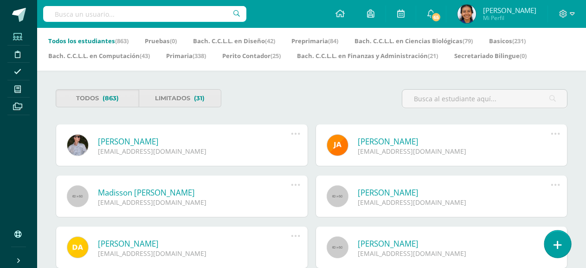
click at [554, 245] on icon at bounding box center [558, 245] width 8 height 11
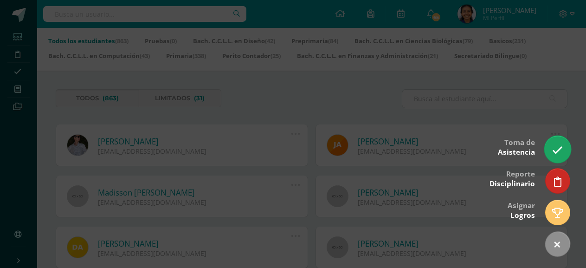
click at [554, 154] on icon at bounding box center [557, 150] width 11 height 11
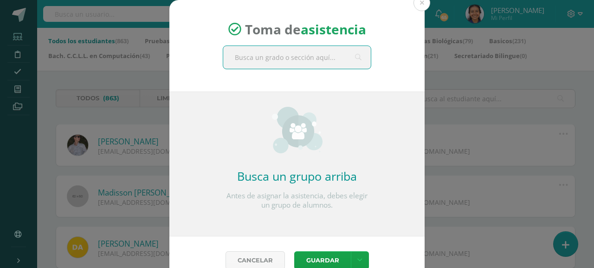
click at [310, 57] on input "text" at bounding box center [297, 57] width 148 height 23
click at [322, 55] on input "text" at bounding box center [297, 57] width 148 height 23
type input "ter"
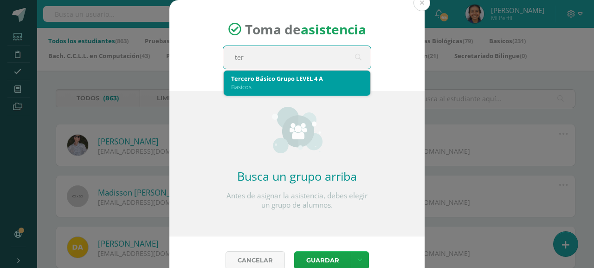
click at [297, 85] on div "Basicos" at bounding box center [297, 87] width 132 height 8
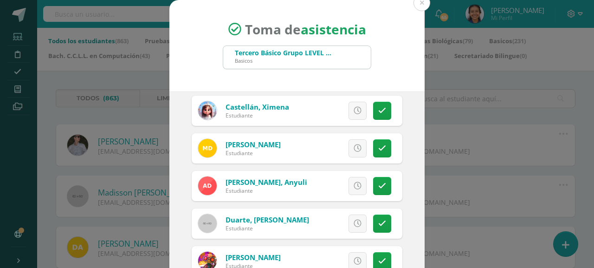
scroll to position [279, 0]
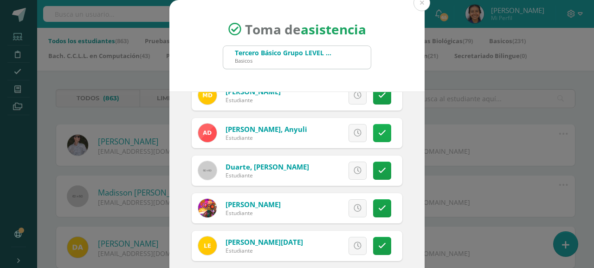
click at [373, 139] on link at bounding box center [382, 133] width 18 height 18
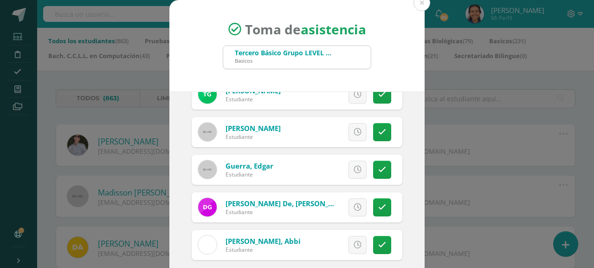
scroll to position [557, 0]
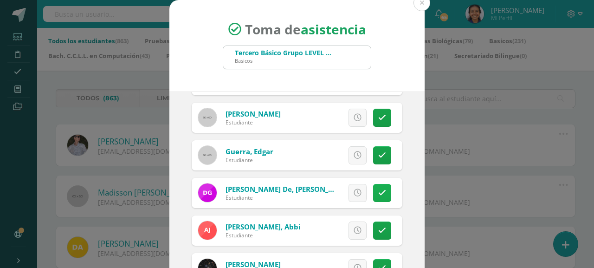
click at [373, 196] on link at bounding box center [382, 193] width 18 height 18
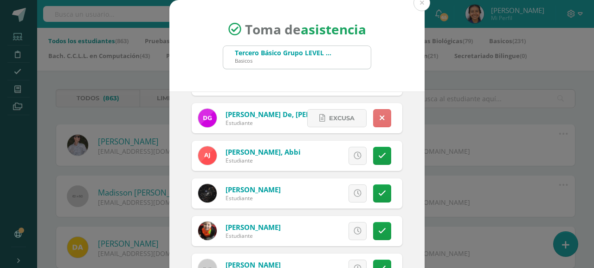
scroll to position [650, 0]
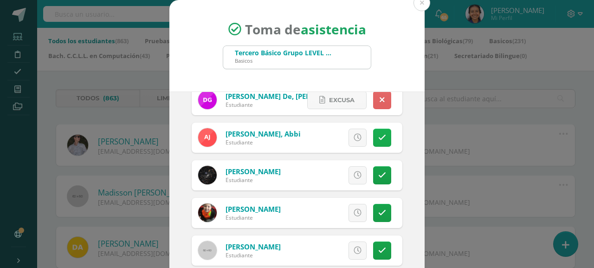
click at [378, 138] on icon at bounding box center [382, 138] width 8 height 8
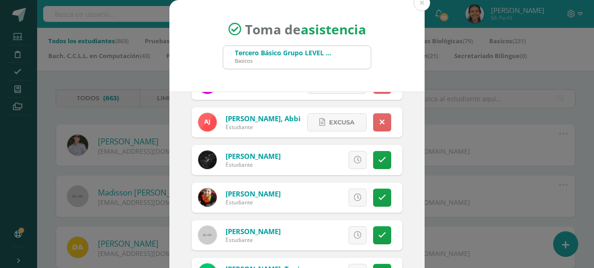
scroll to position [83, 0]
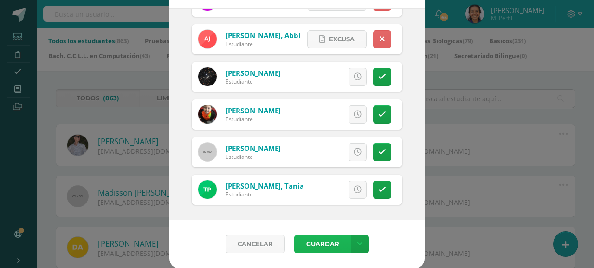
click at [317, 245] on button "Guardar" at bounding box center [322, 244] width 57 height 18
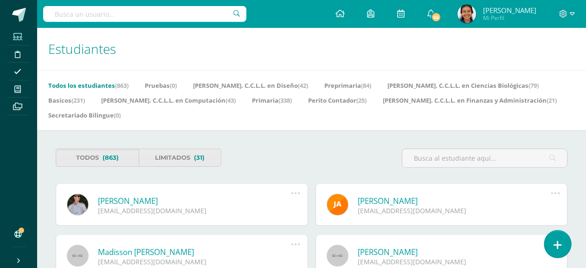
click at [561, 247] on icon at bounding box center [558, 245] width 8 height 11
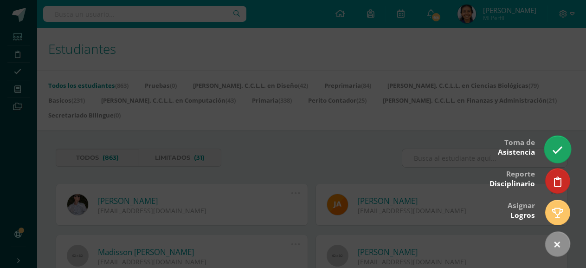
click at [558, 154] on icon at bounding box center [557, 150] width 11 height 11
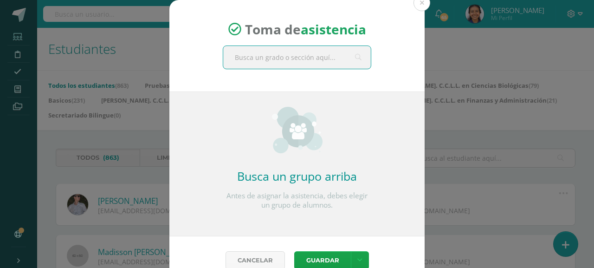
click at [318, 57] on input "text" at bounding box center [297, 57] width 148 height 23
type input "perito"
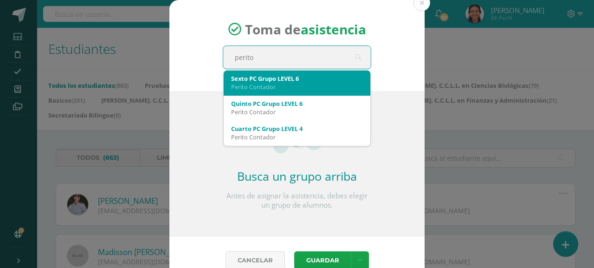
click at [270, 84] on div "Perito Contador" at bounding box center [297, 87] width 132 height 8
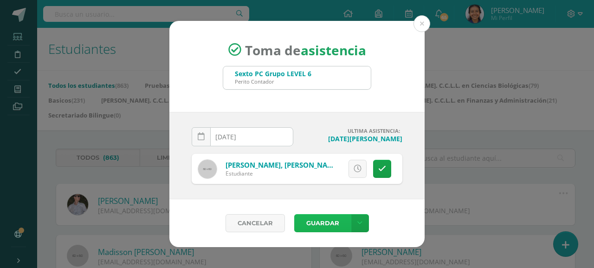
click at [307, 223] on button "Guardar" at bounding box center [322, 223] width 57 height 18
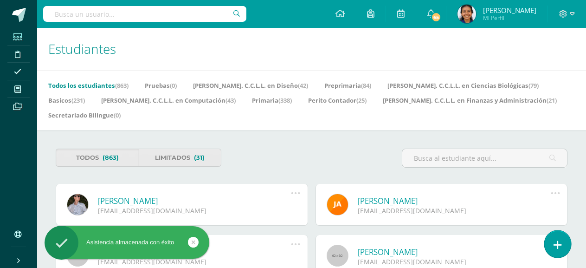
click at [563, 247] on link at bounding box center [558, 243] width 26 height 27
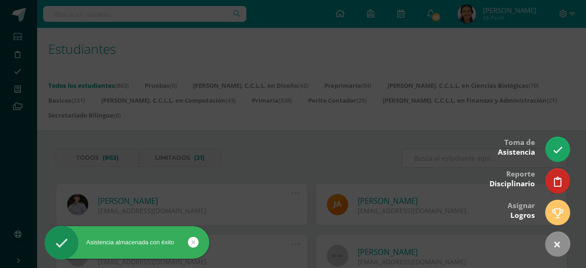
click at [554, 154] on icon at bounding box center [558, 150] width 10 height 10
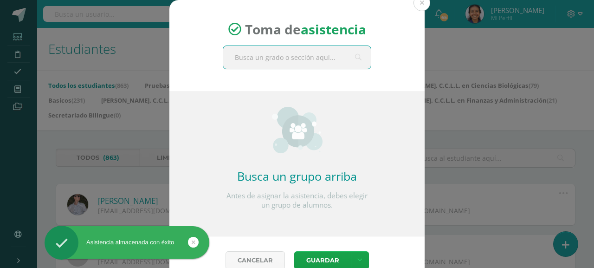
click at [259, 56] on input "text" at bounding box center [297, 57] width 148 height 23
type input "perito"
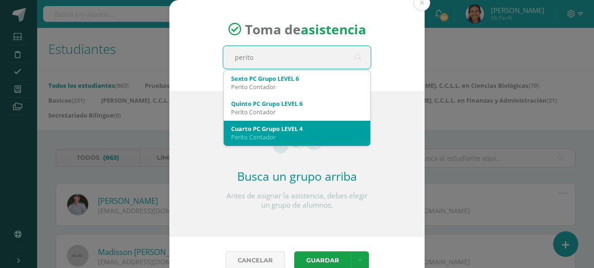
click at [254, 138] on div "Perito Contador" at bounding box center [297, 137] width 132 height 8
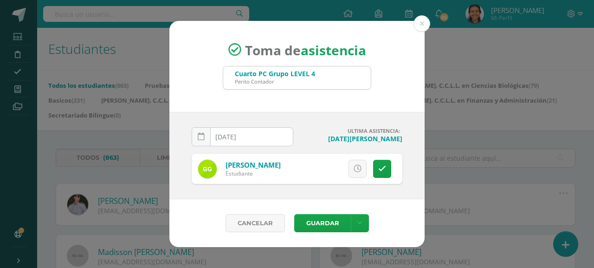
click at [252, 137] on input "[DATE]" at bounding box center [242, 137] width 101 height 18
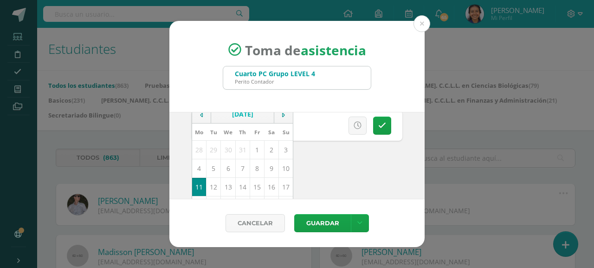
scroll to position [93, 0]
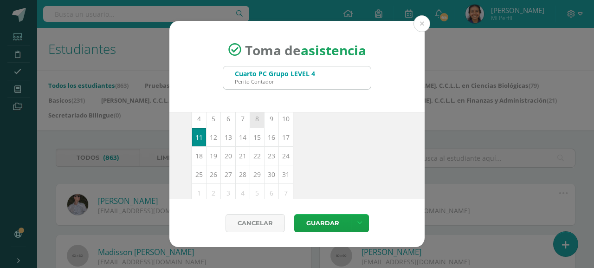
click at [250, 121] on td "8" at bounding box center [257, 119] width 14 height 19
type input "2025-08-08"
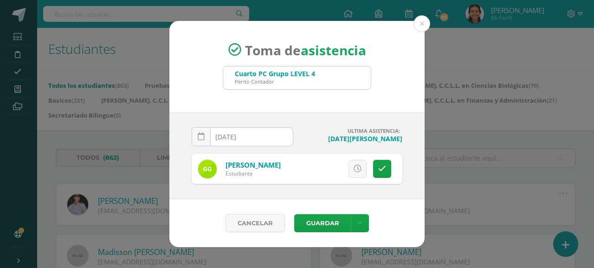
scroll to position [0, 0]
click at [322, 223] on button "Guardar" at bounding box center [322, 223] width 57 height 18
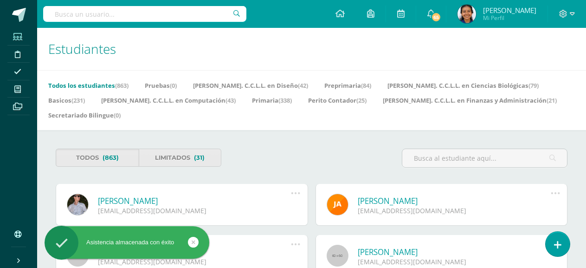
click at [560, 246] on icon at bounding box center [557, 245] width 7 height 10
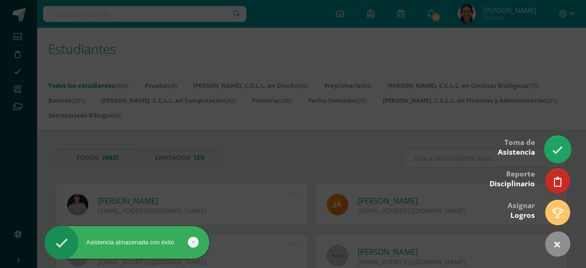
click at [558, 156] on link at bounding box center [558, 149] width 26 height 27
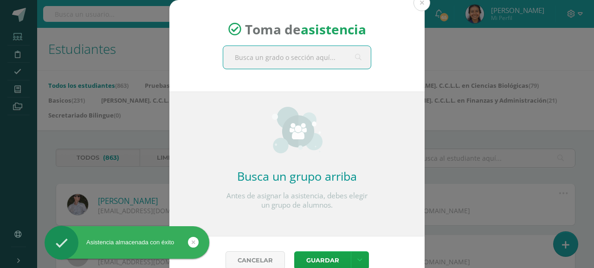
click at [267, 58] on input "text" at bounding box center [297, 57] width 148 height 23
type input "perito"
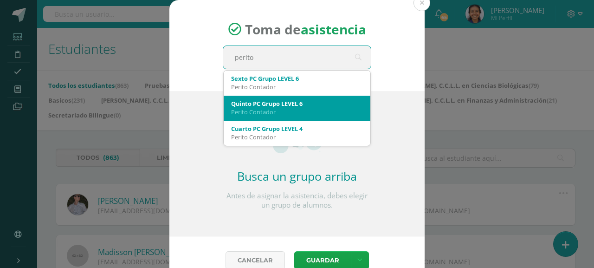
click at [264, 131] on div "Cuarto PC Grupo LEVEL 4" at bounding box center [297, 128] width 132 height 8
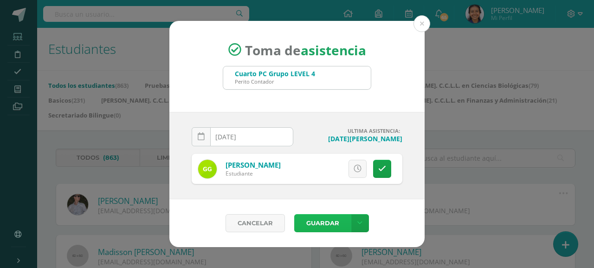
click at [316, 227] on button "Guardar" at bounding box center [322, 223] width 57 height 18
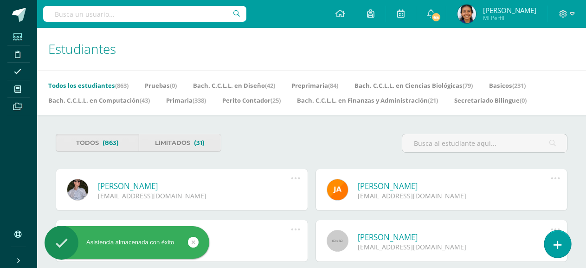
click at [560, 242] on icon at bounding box center [558, 245] width 8 height 11
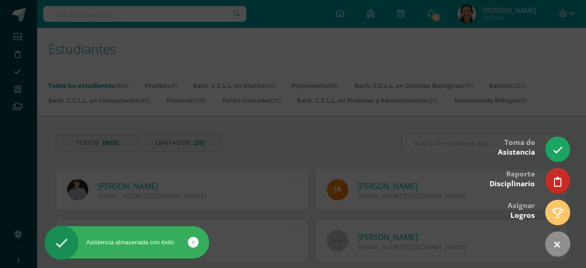
click at [563, 147] on icon at bounding box center [558, 150] width 10 height 10
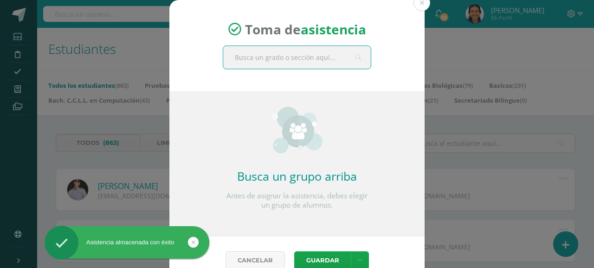
click at [287, 59] on input "text" at bounding box center [297, 57] width 148 height 23
type input "bio"
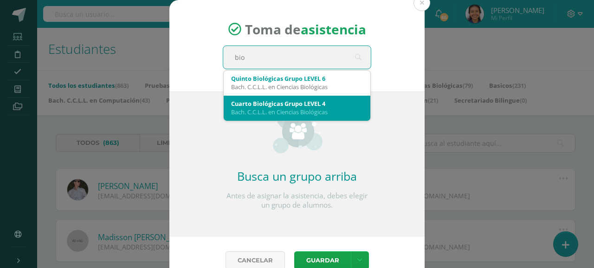
click at [280, 109] on div "Bach. C.C.L.L. en Ciencias Biológicas" at bounding box center [297, 112] width 132 height 8
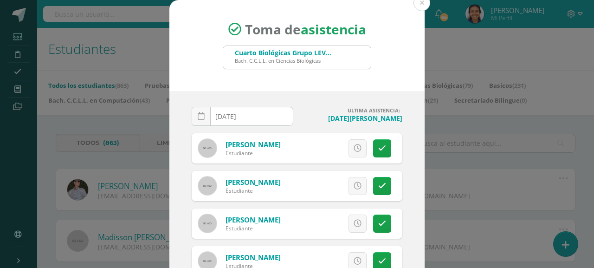
click at [251, 119] on input "[DATE]" at bounding box center [242, 116] width 101 height 18
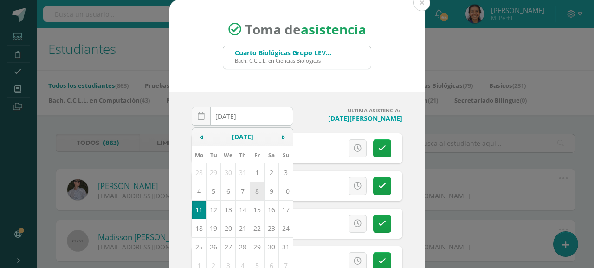
click at [251, 191] on td "8" at bounding box center [257, 191] width 14 height 19
type input "[DATE]"
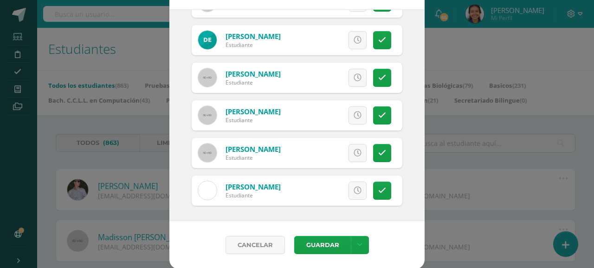
scroll to position [83, 0]
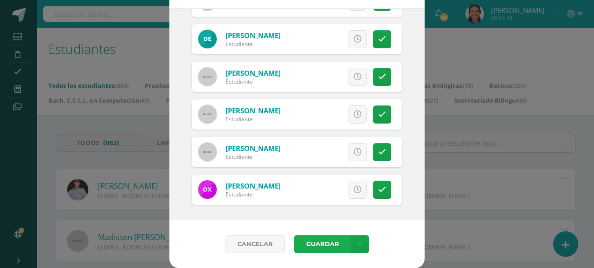
click at [324, 253] on div "Cancelar Guardar Guardar sin notificar inasistencias" at bounding box center [296, 244] width 255 height 48
click at [325, 250] on button "Guardar" at bounding box center [322, 244] width 57 height 18
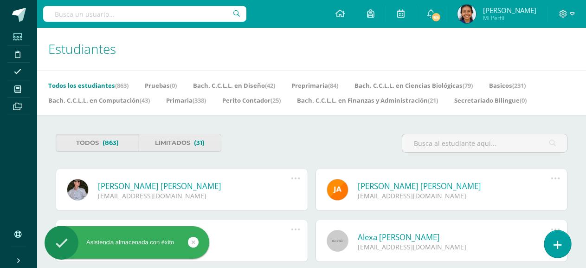
click at [556, 248] on icon at bounding box center [558, 245] width 8 height 11
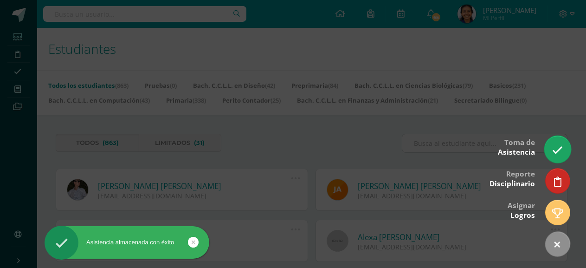
click at [556, 143] on link at bounding box center [558, 149] width 26 height 27
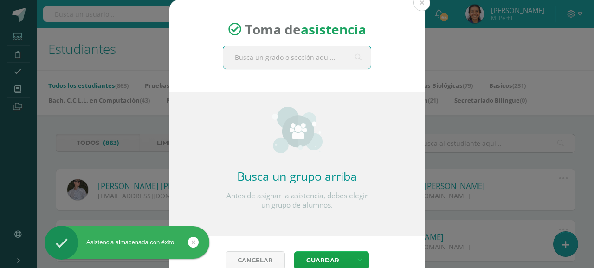
click at [294, 60] on input "text" at bounding box center [297, 57] width 148 height 23
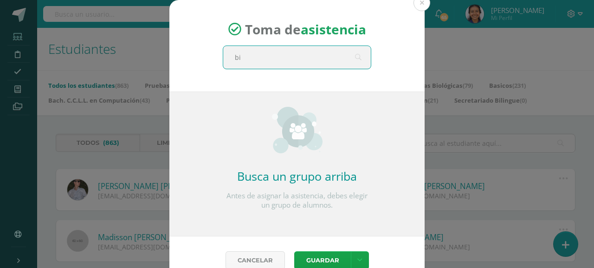
type input "bio"
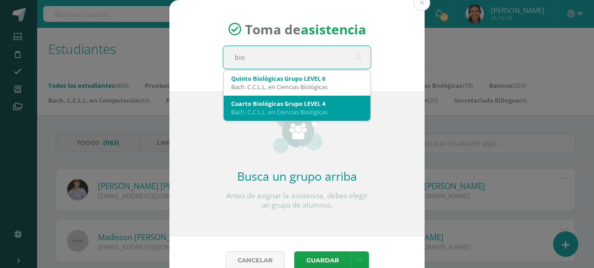
click at [286, 104] on div "Cuarto Biológicas Grupo LEVEL 4" at bounding box center [297, 103] width 132 height 8
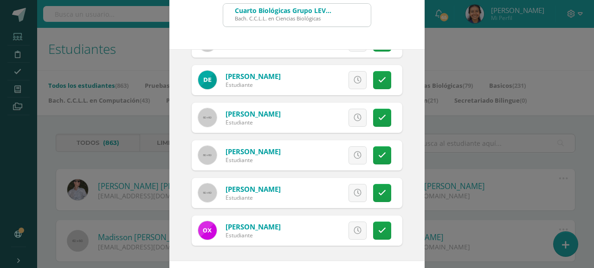
scroll to position [83, 0]
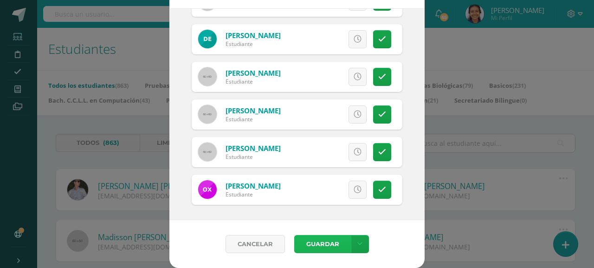
click at [295, 246] on button "Guardar" at bounding box center [322, 244] width 57 height 18
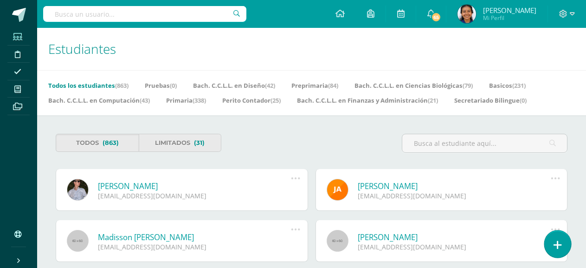
click at [559, 246] on icon at bounding box center [558, 245] width 8 height 11
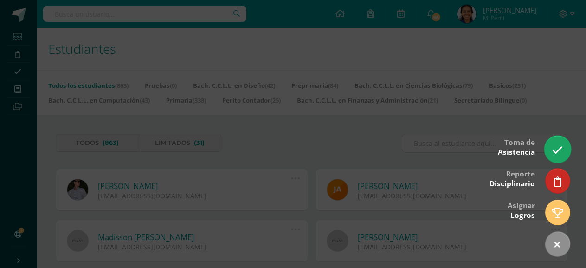
click at [553, 152] on icon at bounding box center [557, 150] width 11 height 11
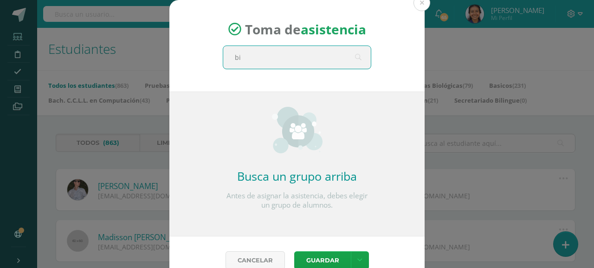
type input "bio"
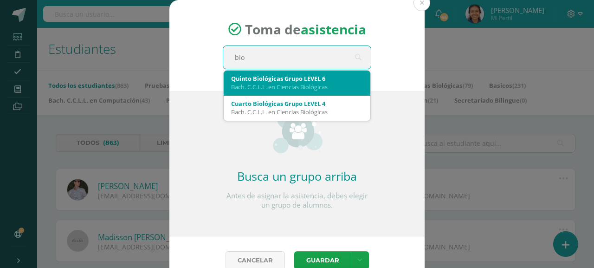
click at [292, 83] on div "Bach. C.C.L.L. en Ciencias Biológicas" at bounding box center [297, 87] width 132 height 8
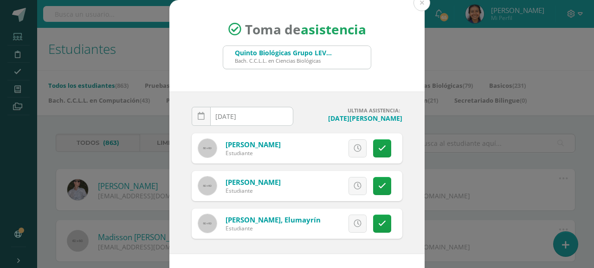
scroll to position [34, 0]
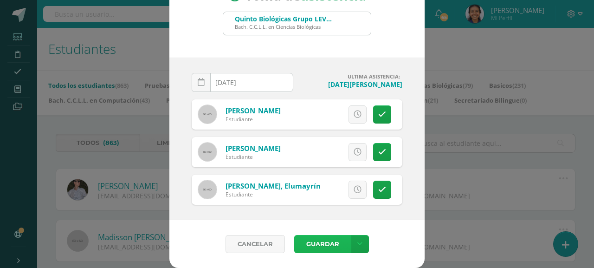
click at [307, 241] on button "Guardar" at bounding box center [322, 244] width 57 height 18
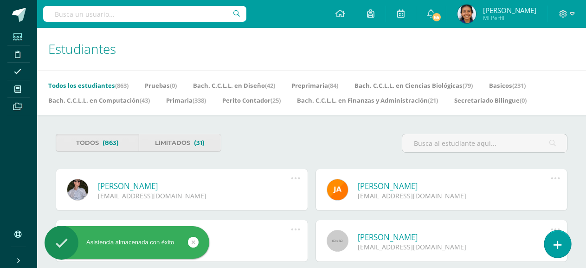
click at [559, 253] on link at bounding box center [558, 243] width 26 height 27
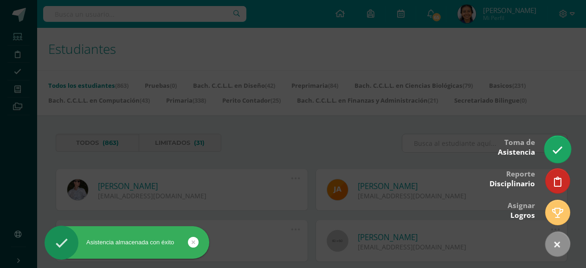
click at [556, 149] on icon at bounding box center [557, 150] width 11 height 11
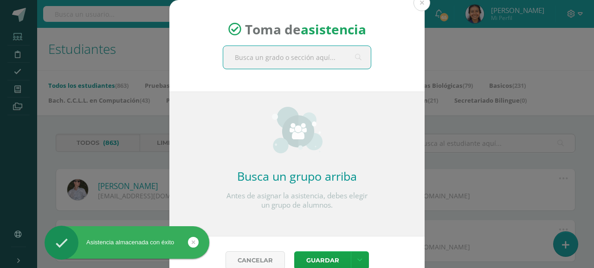
click at [310, 58] on input "text" at bounding box center [297, 57] width 148 height 23
type input "comp"
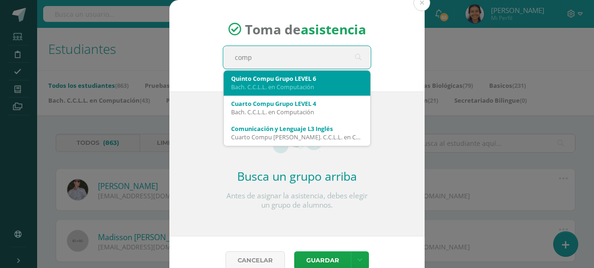
click at [289, 82] on div "Quinto Compu Grupo LEVEL 6" at bounding box center [297, 78] width 132 height 8
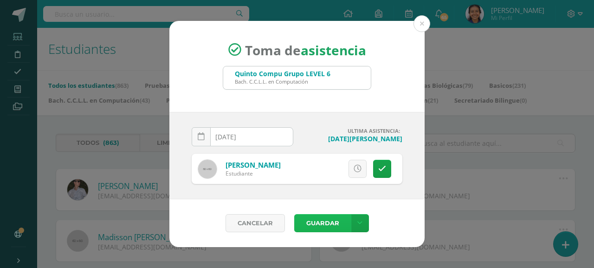
click at [313, 228] on button "Guardar" at bounding box center [322, 223] width 57 height 18
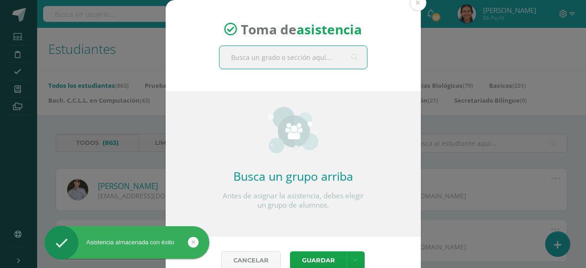
click at [258, 64] on input "text" at bounding box center [294, 57] width 148 height 23
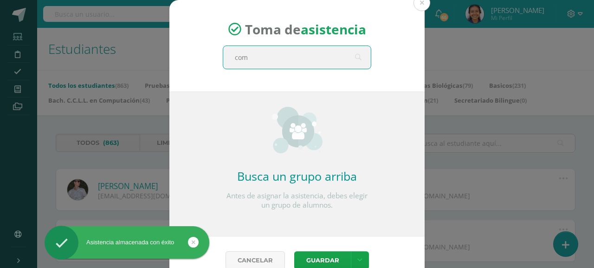
type input "comp"
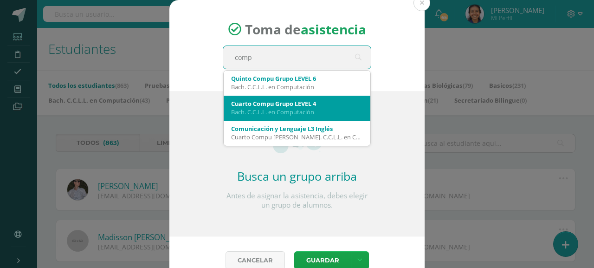
click at [270, 99] on div "Cuarto Compu Grupo LEVEL 4" at bounding box center [297, 103] width 132 height 8
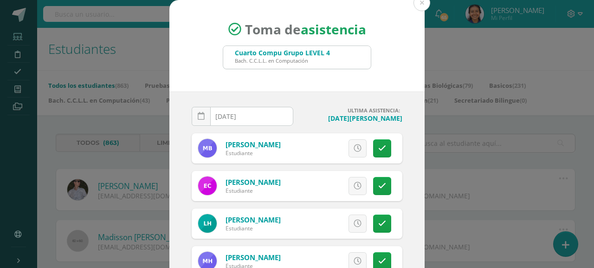
click at [251, 113] on input "[DATE]" at bounding box center [242, 116] width 101 height 18
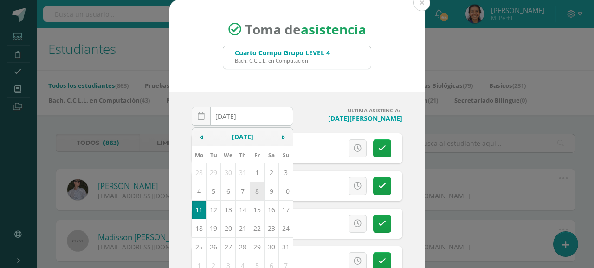
click at [250, 191] on td "8" at bounding box center [257, 191] width 14 height 19
type input "2025-08-08"
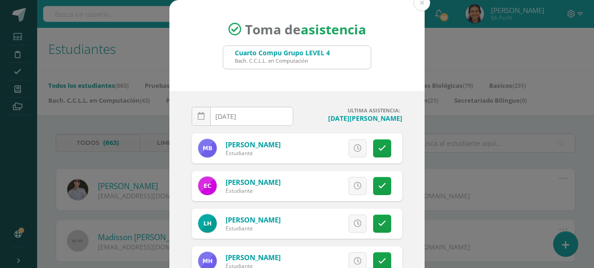
scroll to position [26, 0]
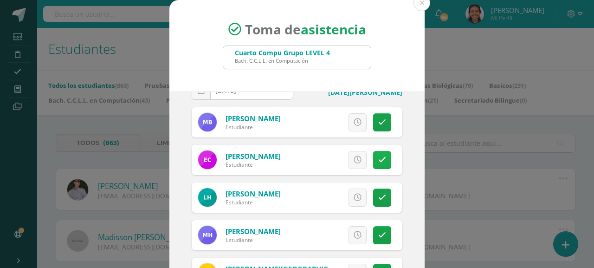
click at [378, 161] on icon at bounding box center [382, 160] width 8 height 8
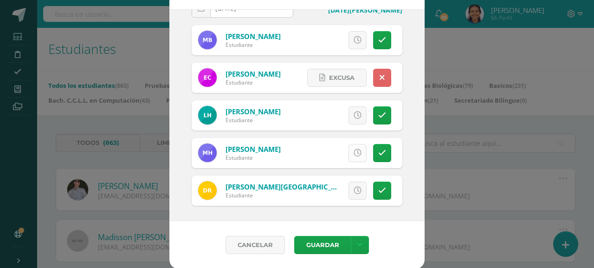
scroll to position [83, 0]
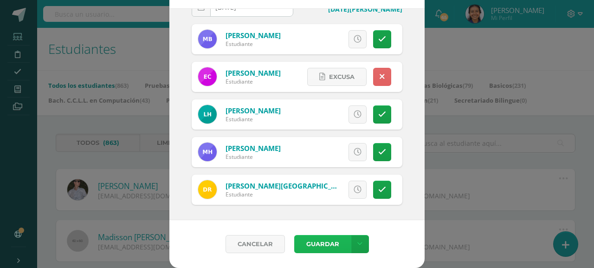
click at [315, 245] on button "Guardar" at bounding box center [322, 244] width 57 height 18
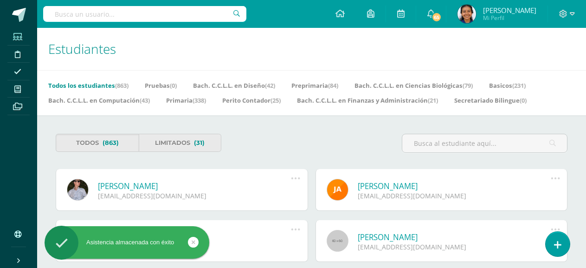
click at [558, 245] on icon at bounding box center [557, 245] width 7 height 10
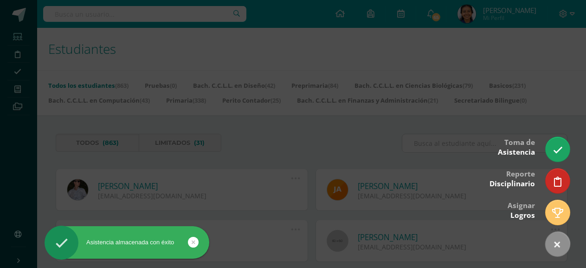
drag, startPoint x: 559, startPoint y: 156, endPoint x: 266, endPoint y: 78, distance: 302.9
click at [559, 155] on link at bounding box center [558, 149] width 24 height 25
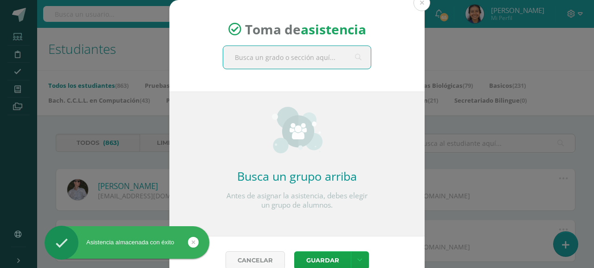
click at [266, 60] on input "text" at bounding box center [297, 57] width 148 height 23
type input "comp"
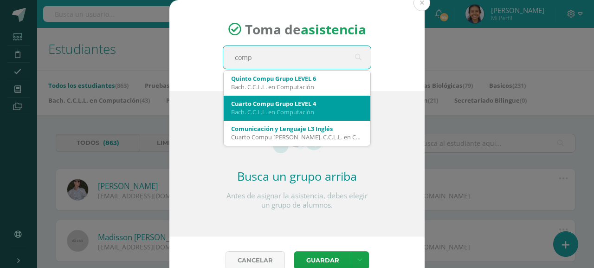
click at [267, 109] on div "Bach. C.C.L.L. en Computación" at bounding box center [297, 112] width 132 height 8
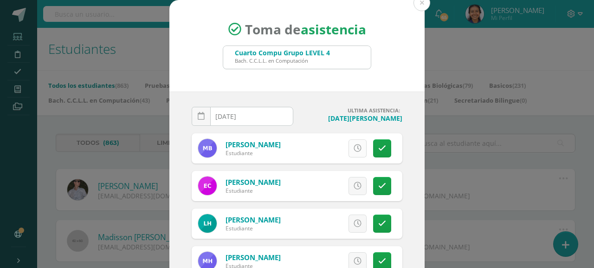
click at [349, 155] on link at bounding box center [358, 148] width 18 height 18
click at [341, 149] on span "Excusa" at bounding box center [342, 148] width 26 height 17
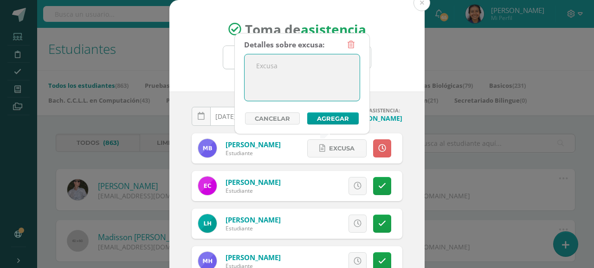
click at [310, 79] on textarea at bounding box center [302, 77] width 115 height 46
type textarea "Excusa de Miss Ingrid"
click at [318, 119] on button "Agregar" at bounding box center [333, 118] width 52 height 12
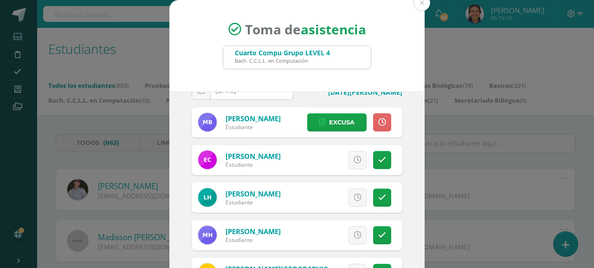
scroll to position [46, 0]
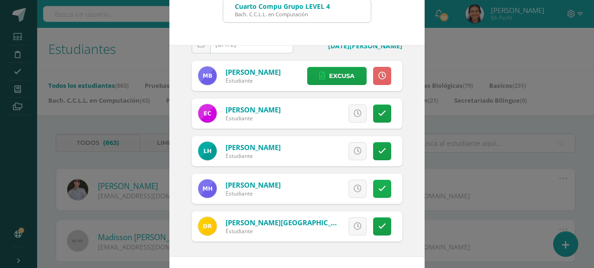
click at [378, 188] on link at bounding box center [382, 189] width 18 height 18
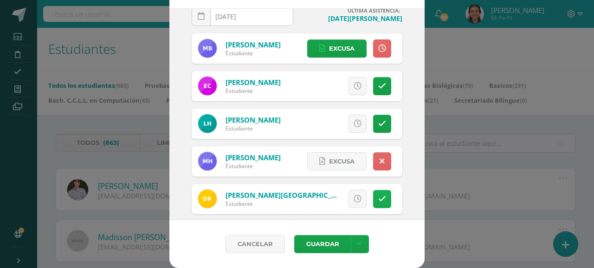
scroll to position [26, 0]
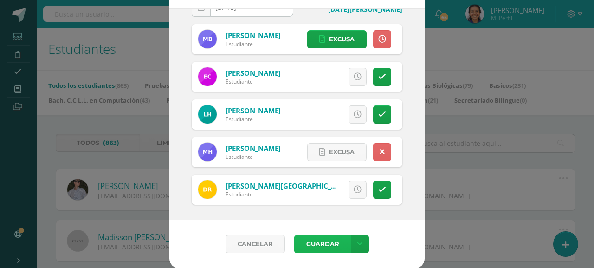
click at [324, 240] on button "Guardar" at bounding box center [322, 244] width 57 height 18
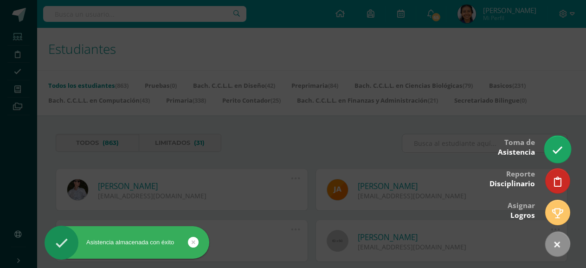
click at [553, 149] on icon at bounding box center [557, 150] width 11 height 11
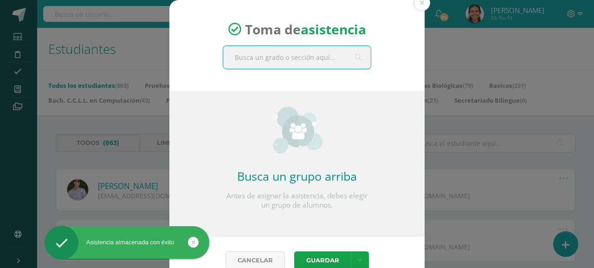
drag, startPoint x: 266, startPoint y: 54, endPoint x: 272, endPoint y: 58, distance: 6.9
click at [267, 54] on input "text" at bounding box center [297, 57] width 148 height 23
type input "finan"
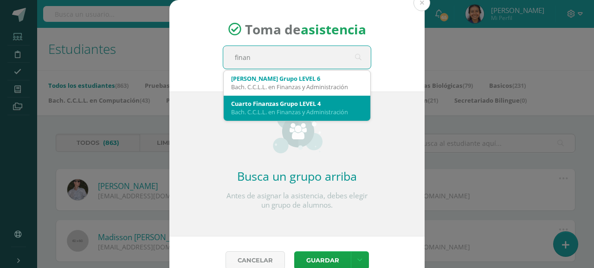
click at [271, 112] on div "Bach. C.C.L.L. en Finanzas y Administración" at bounding box center [297, 112] width 132 height 8
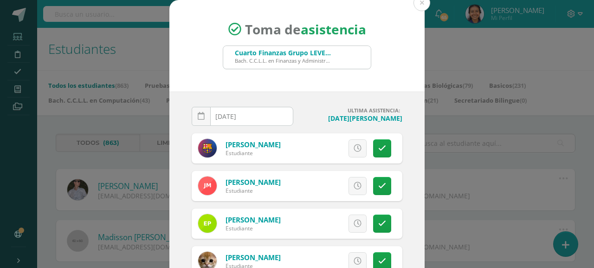
click at [223, 111] on input "[DATE]" at bounding box center [242, 116] width 101 height 18
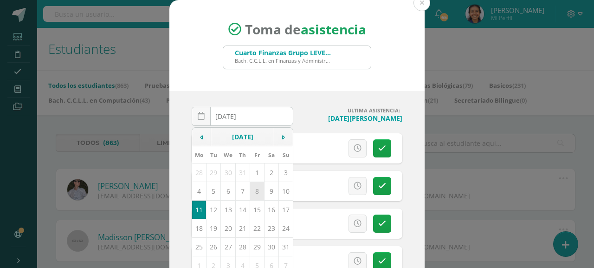
click at [257, 187] on td "8" at bounding box center [257, 191] width 14 height 19
type input "[DATE]"
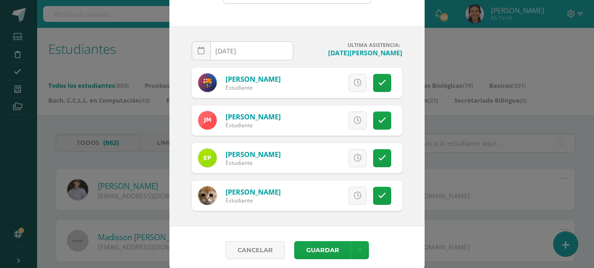
scroll to position [71, 0]
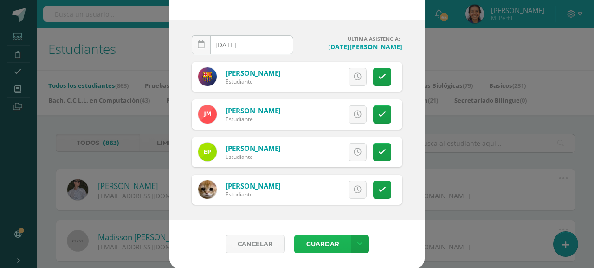
click at [316, 243] on button "Guardar" at bounding box center [322, 244] width 57 height 18
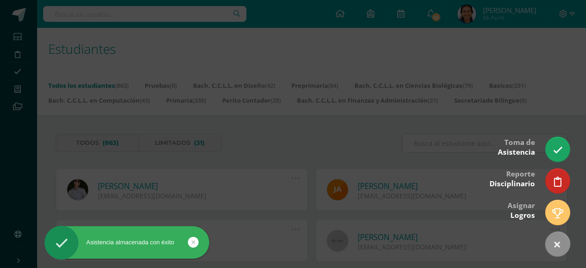
drag, startPoint x: 558, startPoint y: 154, endPoint x: 294, endPoint y: 115, distance: 267.0
click at [558, 154] on icon at bounding box center [558, 150] width 10 height 10
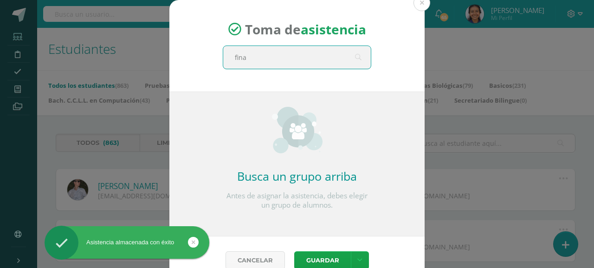
type input "finan"
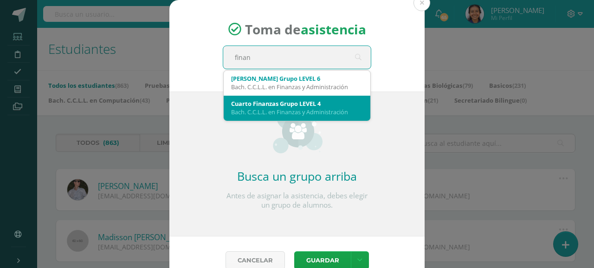
click at [291, 100] on div "Cuarto Finanzas Grupo LEVEL 4" at bounding box center [297, 103] width 132 height 8
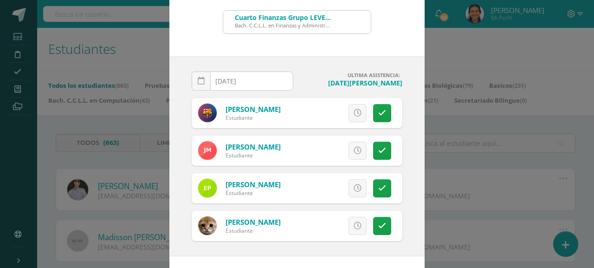
scroll to position [71, 0]
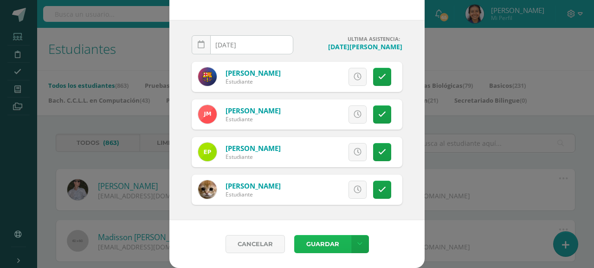
click at [315, 239] on button "Guardar" at bounding box center [322, 244] width 57 height 18
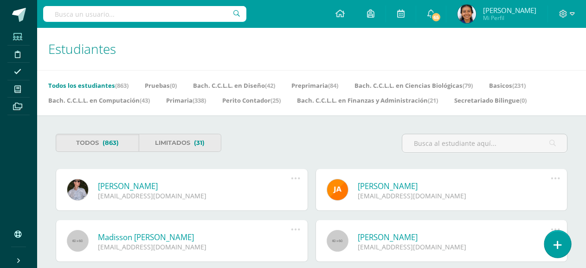
click at [559, 247] on icon at bounding box center [558, 245] width 8 height 11
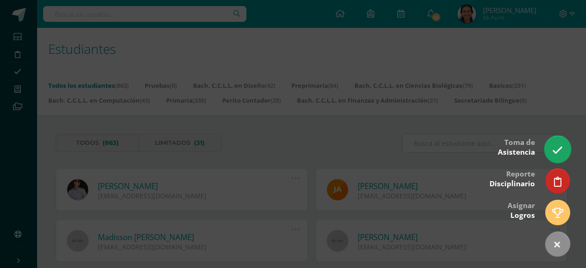
click at [564, 149] on link at bounding box center [558, 149] width 26 height 27
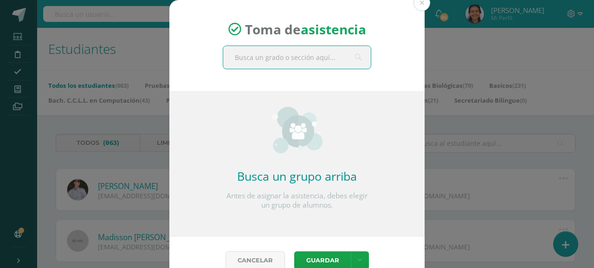
click at [271, 58] on input "text" at bounding box center [297, 57] width 148 height 23
type input "diseño"
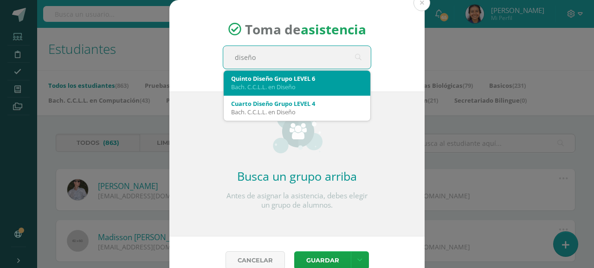
click at [273, 85] on div "Bach. C.C.L.L. en Diseño" at bounding box center [297, 87] width 132 height 8
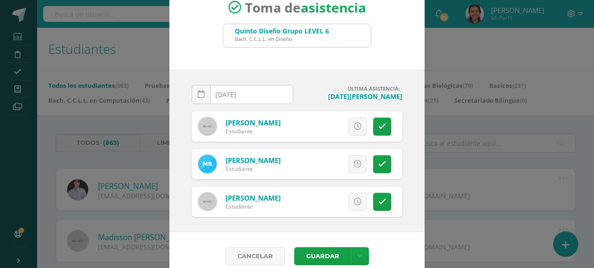
scroll to position [34, 0]
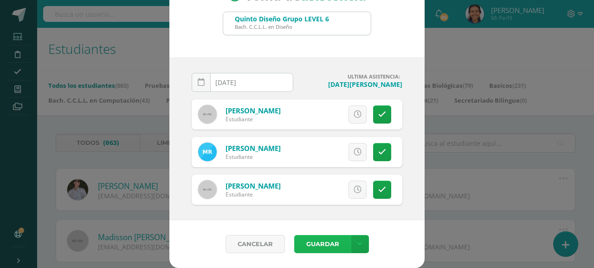
click at [310, 243] on button "Guardar" at bounding box center [322, 244] width 57 height 18
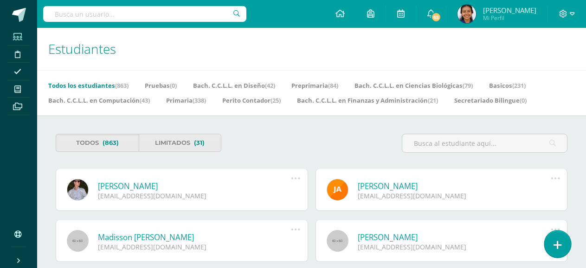
click at [558, 245] on icon at bounding box center [558, 245] width 8 height 11
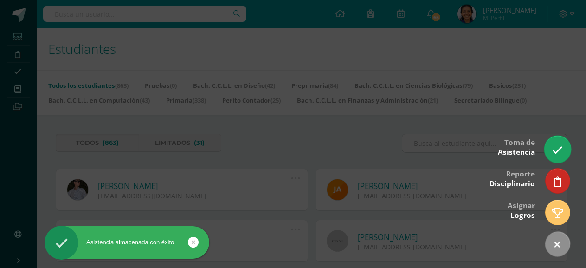
click at [559, 156] on link at bounding box center [558, 149] width 26 height 27
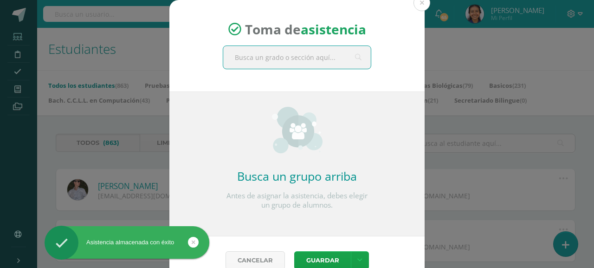
click at [247, 67] on input "text" at bounding box center [297, 57] width 148 height 23
type input "diseño"
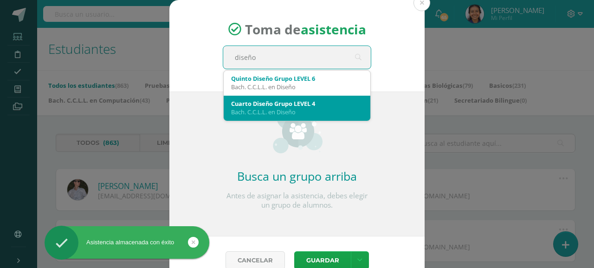
click at [263, 105] on div "Cuarto Diseño Grupo LEVEL 4" at bounding box center [297, 103] width 132 height 8
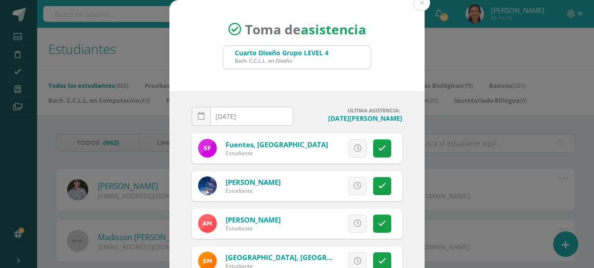
click at [246, 119] on input "[DATE]" at bounding box center [242, 116] width 101 height 18
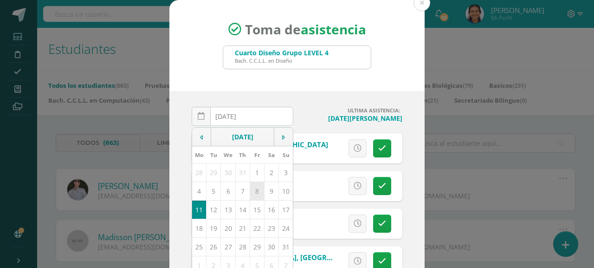
click at [250, 197] on td "8" at bounding box center [257, 191] width 14 height 19
type input "2025-08-08"
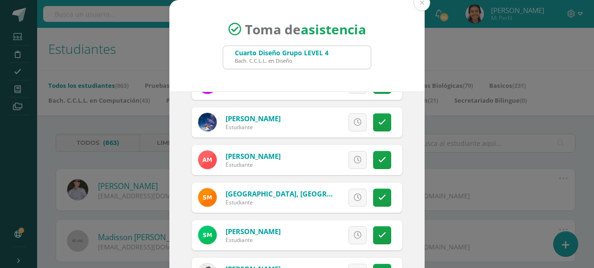
scroll to position [83, 0]
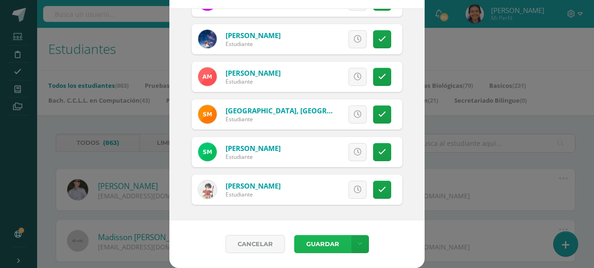
click at [303, 238] on button "Guardar" at bounding box center [322, 244] width 57 height 18
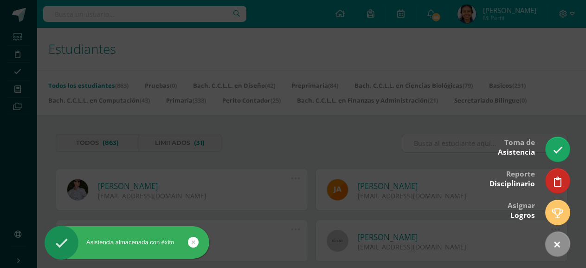
drag, startPoint x: 558, startPoint y: 150, endPoint x: 342, endPoint y: 108, distance: 220.0
click at [558, 150] on icon at bounding box center [558, 150] width 10 height 10
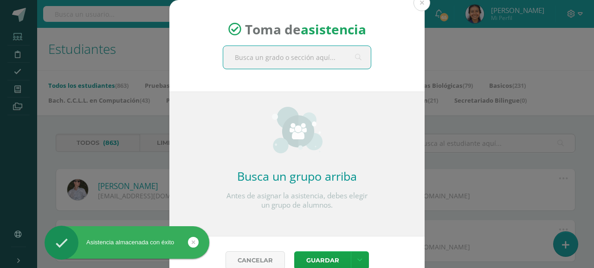
click at [271, 61] on input "text" at bounding box center [297, 57] width 148 height 23
type input "diseño"
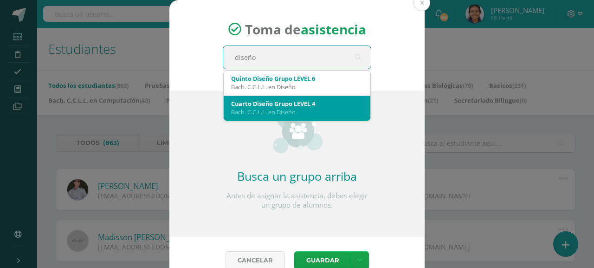
click at [247, 99] on div "Cuarto Diseño Grupo LEVEL 4" at bounding box center [297, 103] width 132 height 8
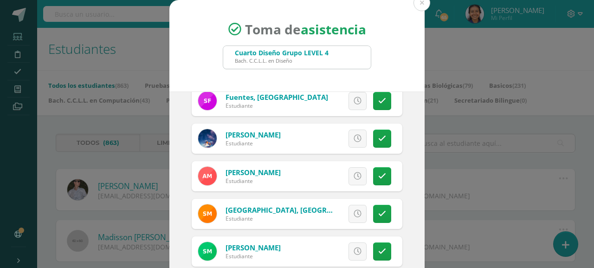
scroll to position [64, 0]
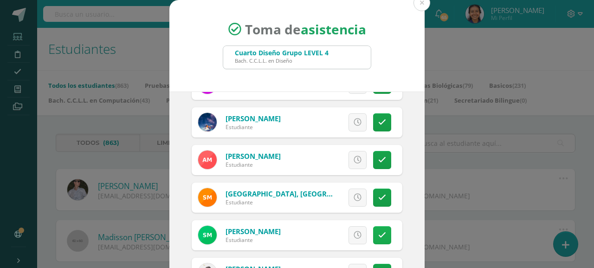
click at [377, 240] on link at bounding box center [382, 235] width 18 height 18
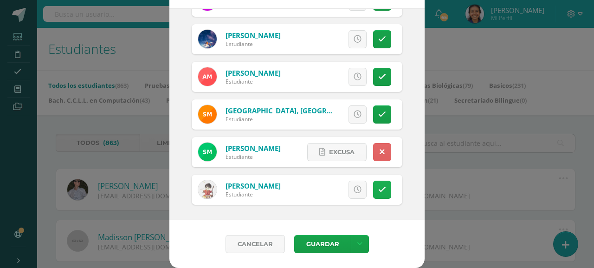
click at [378, 191] on icon at bounding box center [382, 190] width 8 height 8
click at [332, 253] on div "Cancelar Guardar Guardar sin notificar inasistencias" at bounding box center [296, 244] width 255 height 48
click at [333, 244] on button "Guardar" at bounding box center [322, 244] width 57 height 18
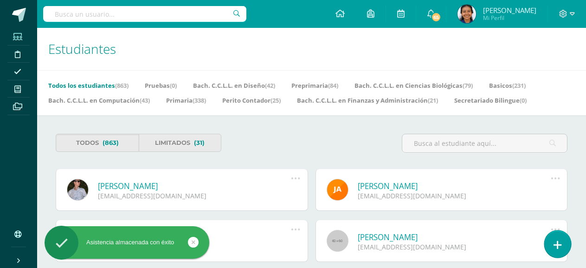
click at [559, 248] on icon at bounding box center [558, 245] width 8 height 11
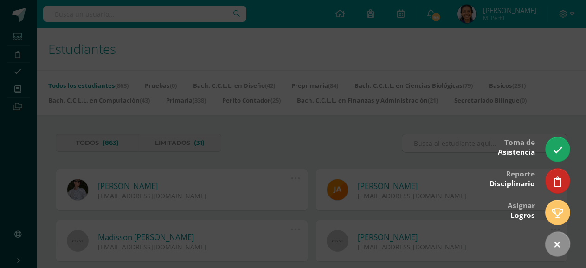
click at [349, 134] on div at bounding box center [293, 134] width 586 height 268
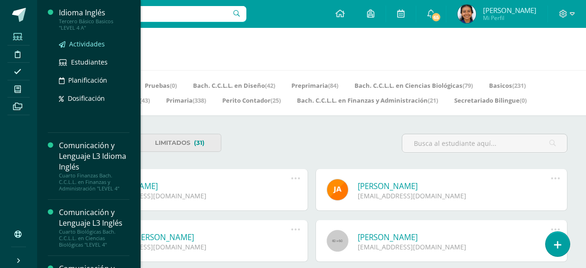
click at [76, 44] on span "Actividades" at bounding box center [87, 43] width 36 height 9
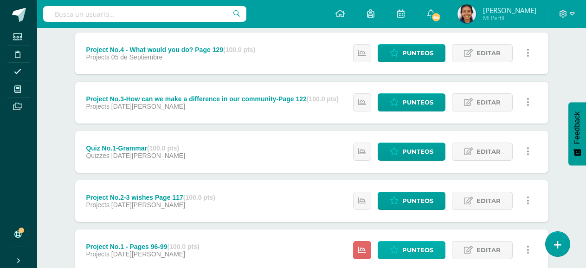
scroll to position [386, 0]
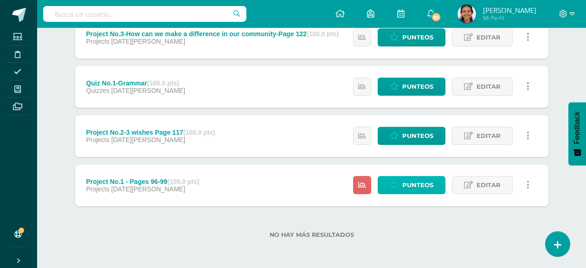
click at [412, 188] on span "Punteos" at bounding box center [418, 184] width 31 height 17
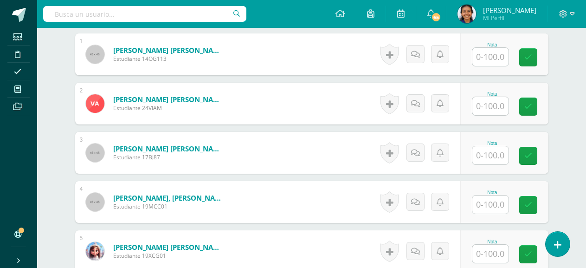
scroll to position [290, 0]
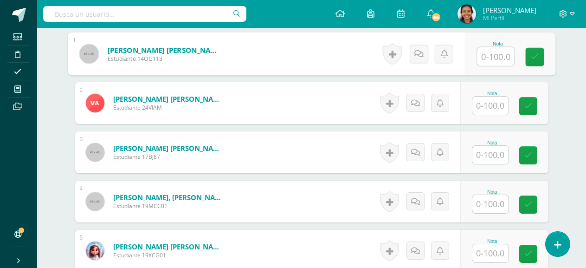
click at [495, 58] on input "text" at bounding box center [495, 56] width 37 height 19
type input "95"
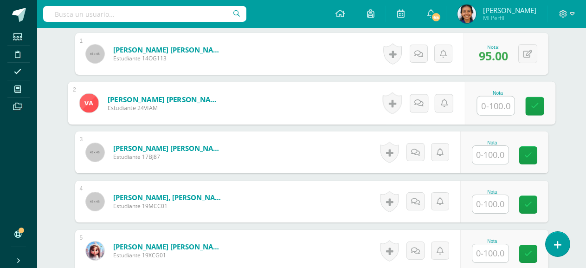
scroll to position [290, 0]
type input "85"
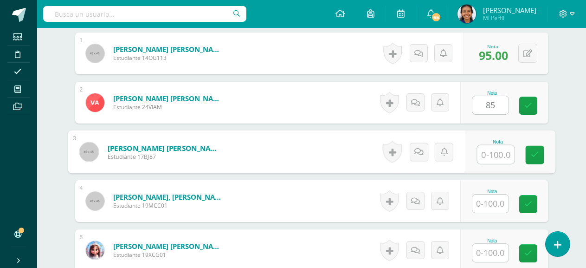
scroll to position [291, 0]
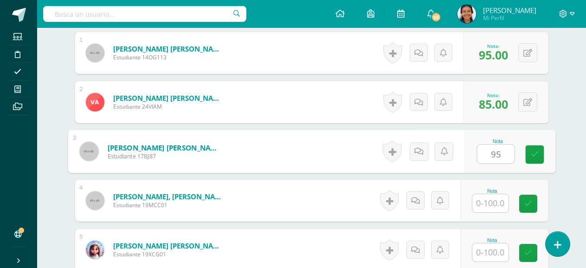
type input "95"
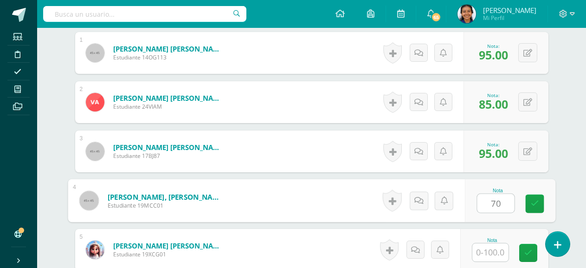
type input "70"
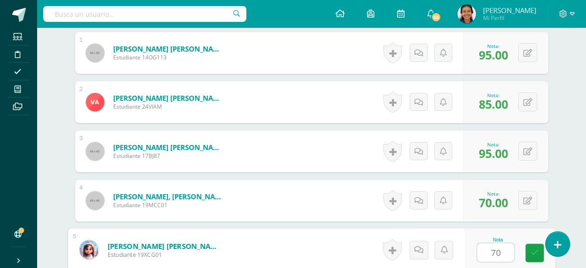
type input "70"
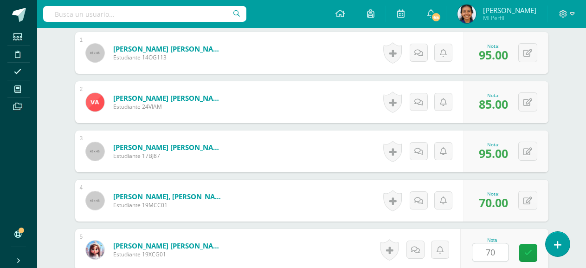
scroll to position [458, 0]
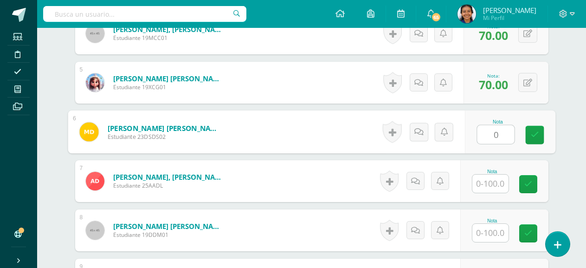
type input "0"
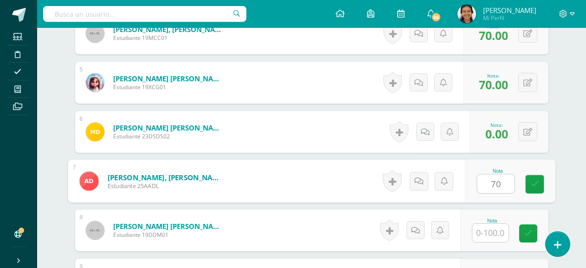
type input "70"
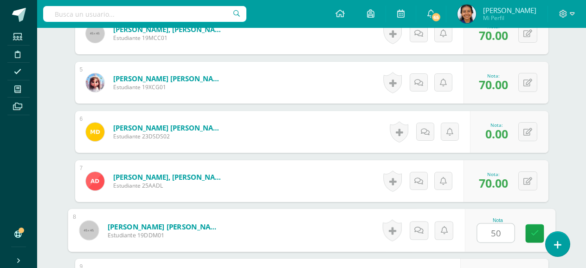
type input "50"
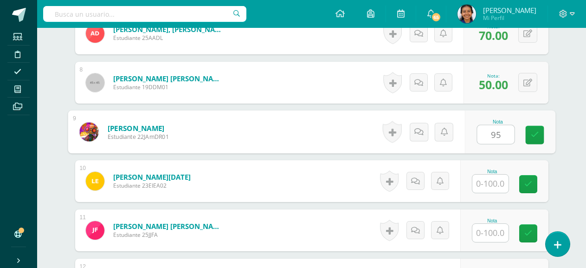
type input "95"
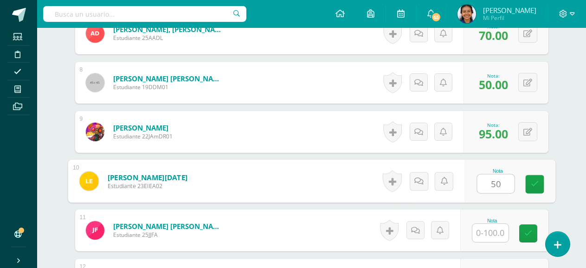
type input "50"
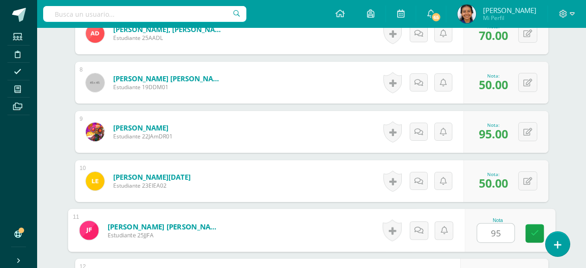
type input "95"
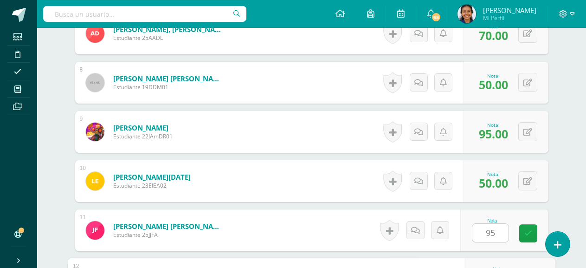
scroll to position [753, 0]
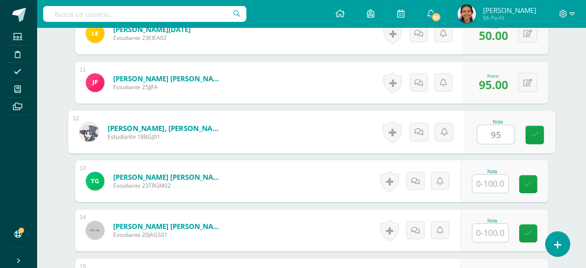
type input "95"
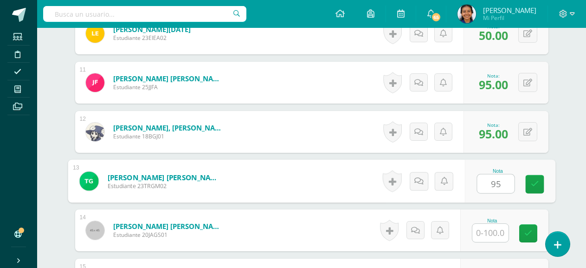
type input "95"
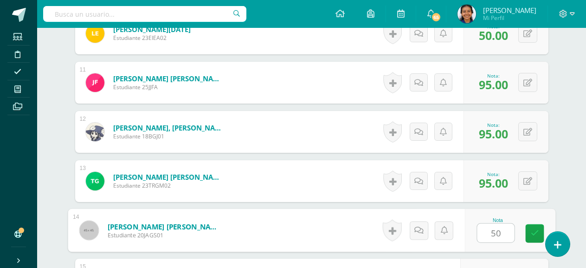
type input "50"
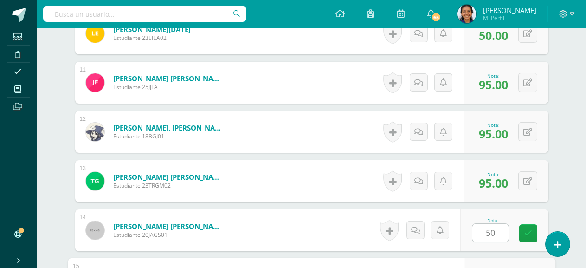
scroll to position [901, 0]
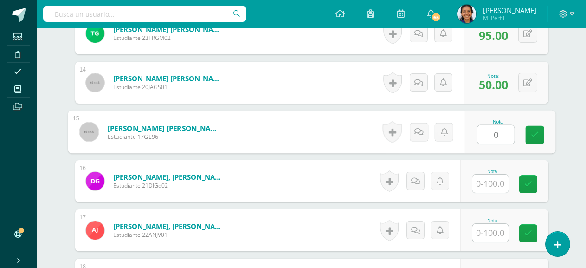
type input "0"
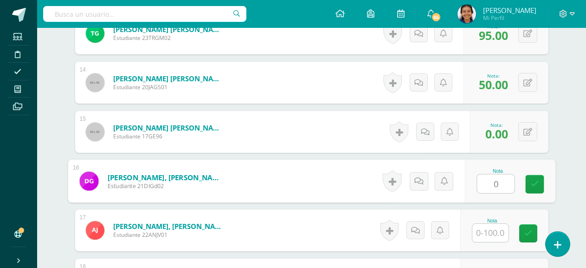
type input "0"
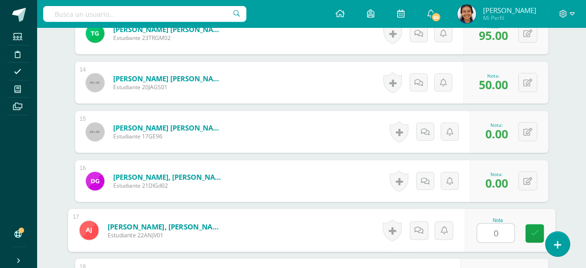
type input "0"
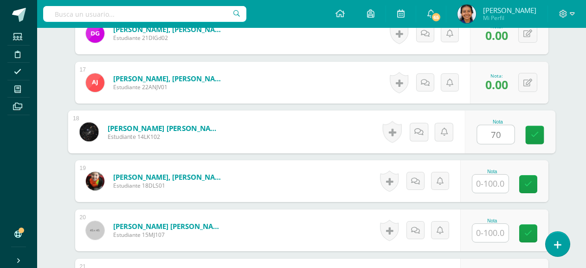
type input "70"
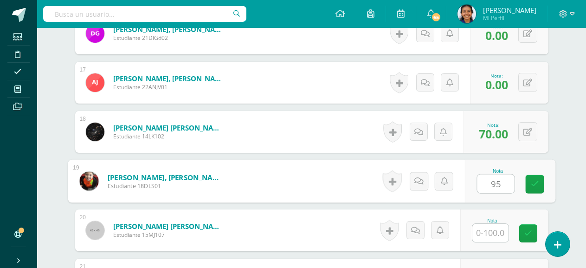
type input "95"
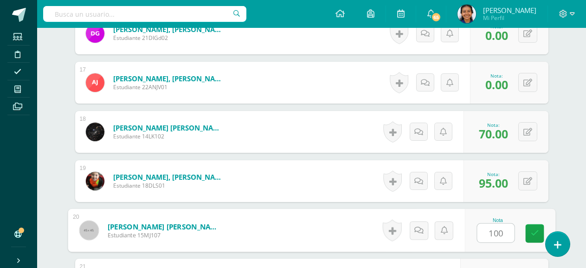
type input "100"
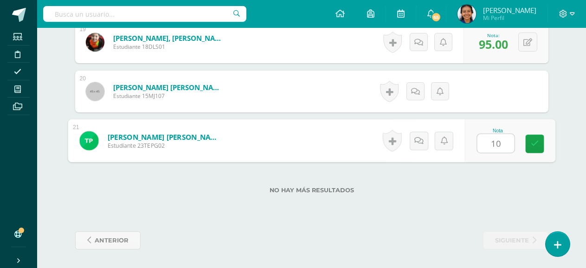
type input "100"
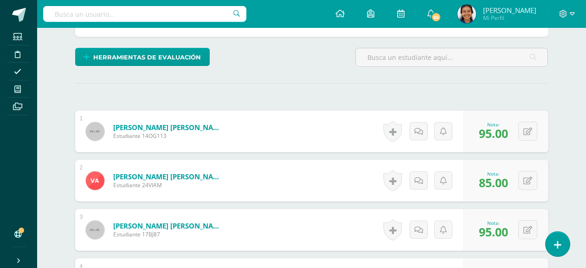
scroll to position [26, 0]
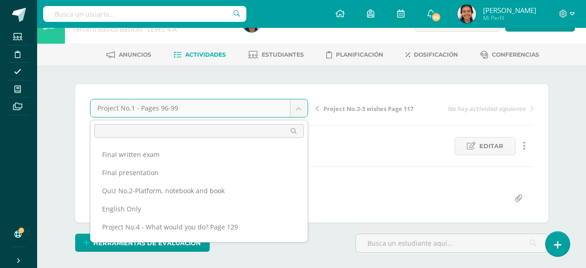
scroll to position [73, 0]
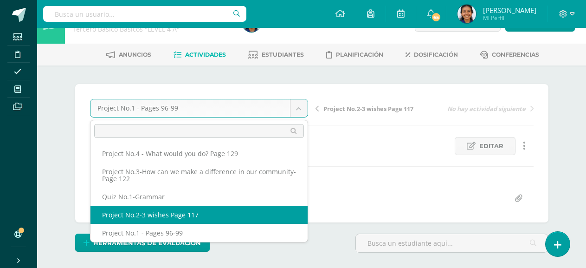
select select "/dashboard/teacher/grade-activity/191467/"
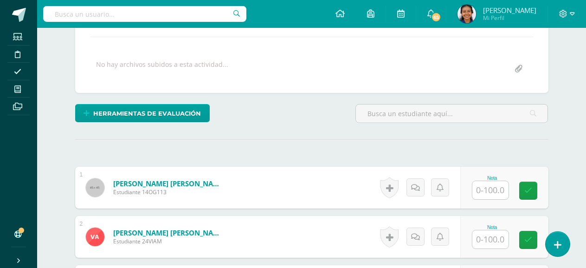
scroll to position [173, 0]
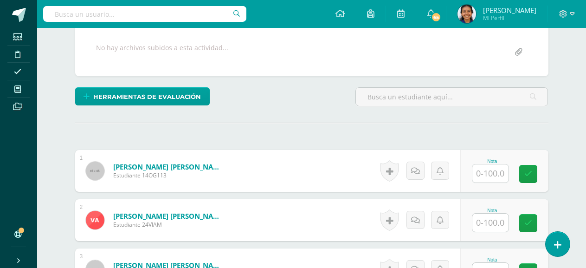
click at [497, 175] on input "text" at bounding box center [491, 173] width 36 height 18
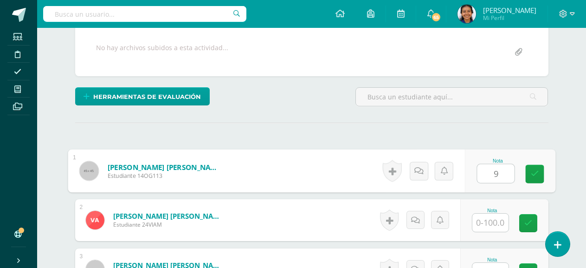
scroll to position [173, 0]
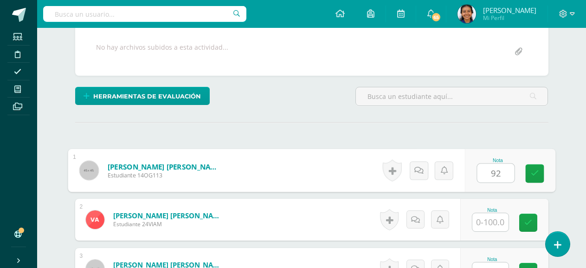
type input "92"
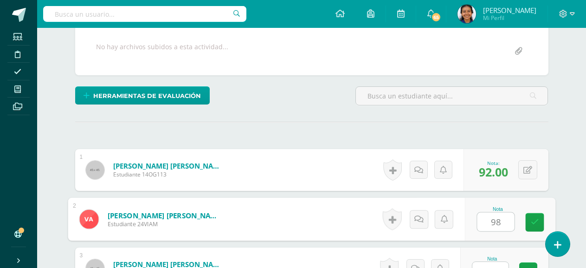
type input "98"
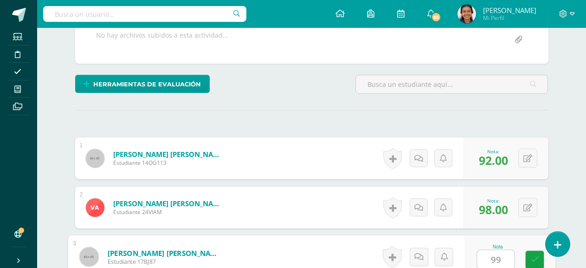
type input "99"
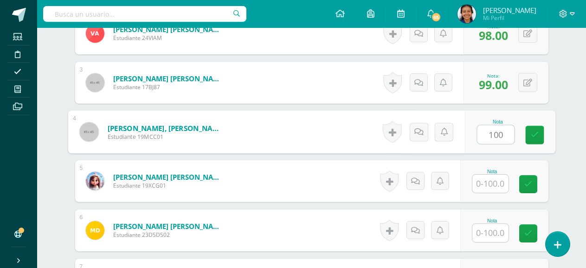
type input "100"
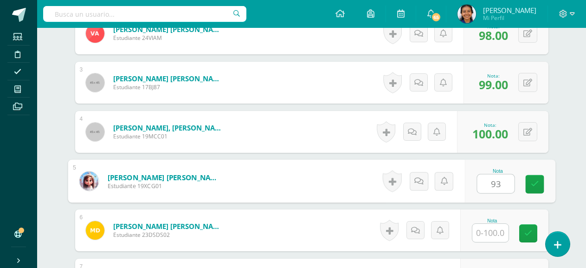
type input "93"
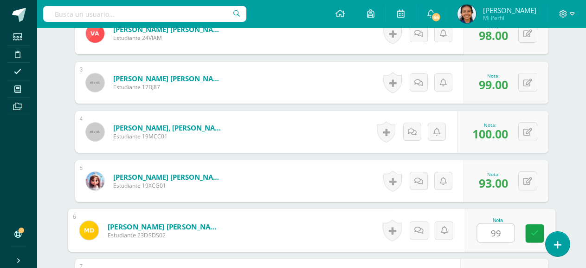
type input "99"
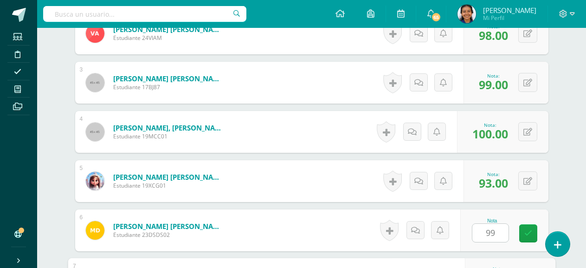
scroll to position [507, 0]
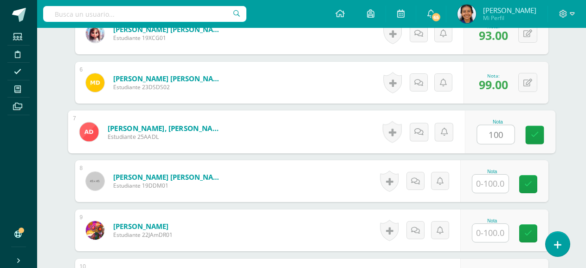
type input "100"
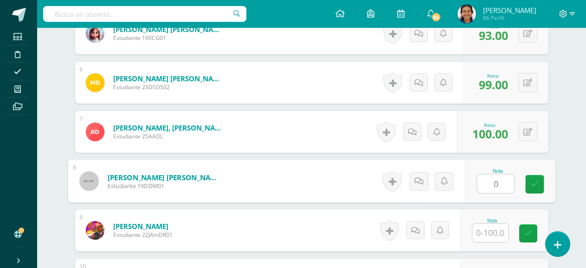
type input "0"
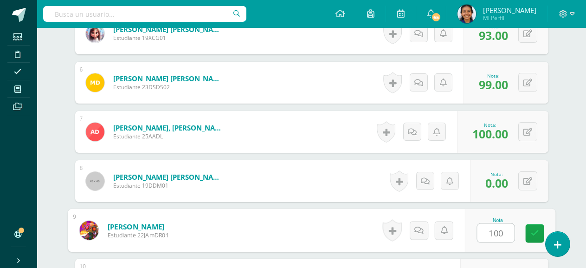
type input "100"
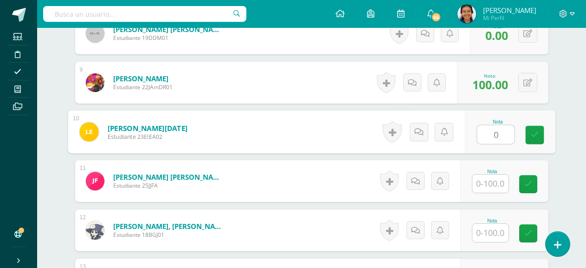
type input "0"
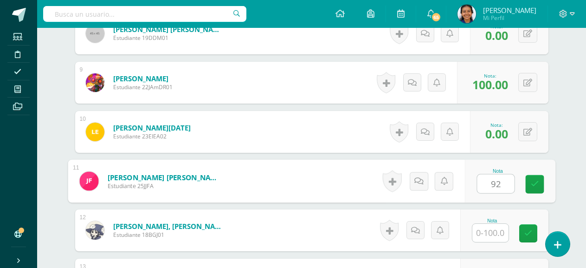
type input "92"
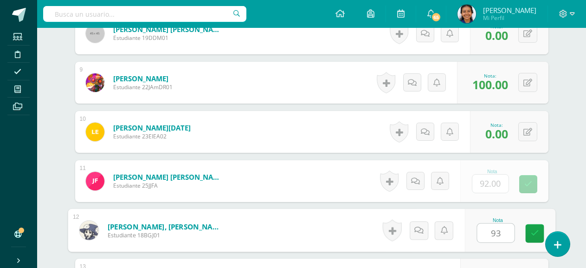
type input "93"
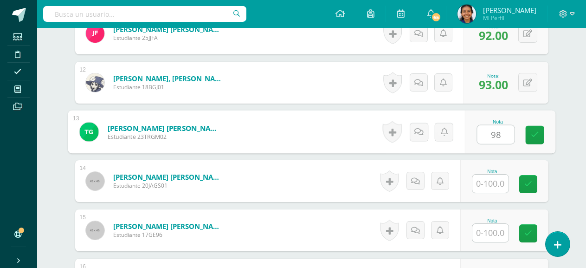
type input "98"
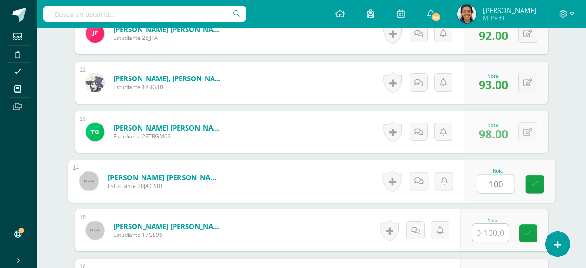
type input "100"
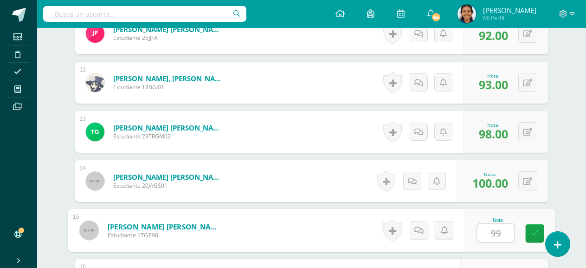
type input "99"
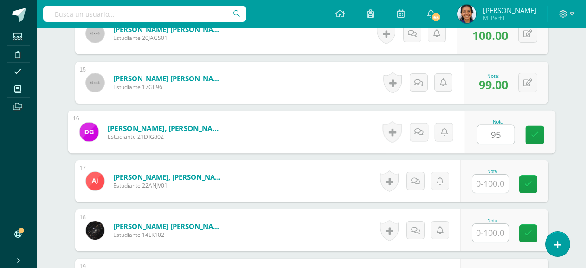
type input "95"
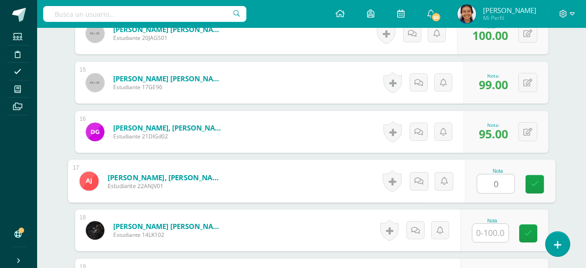
type input "0"
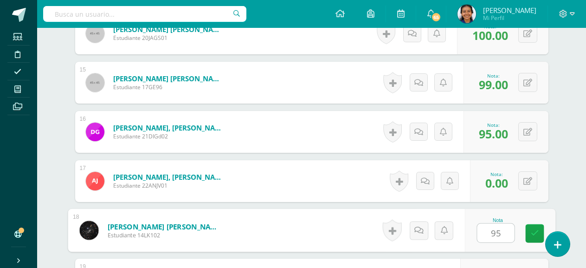
type input "95"
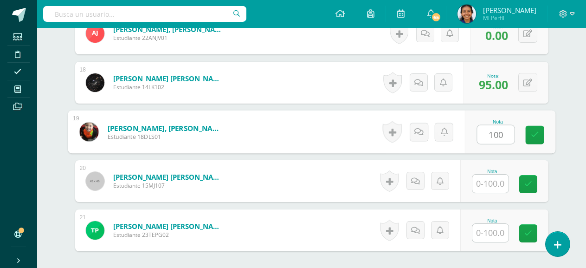
type input "100"
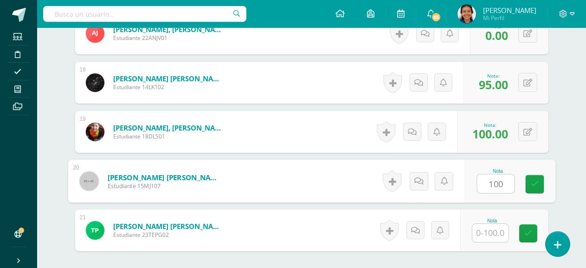
type input "100"
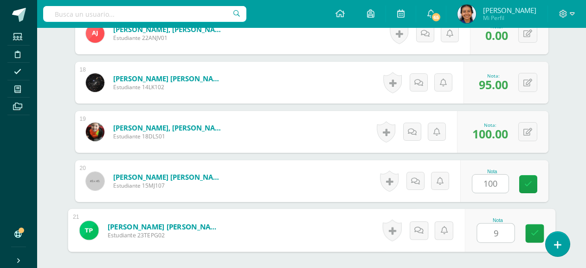
type input "99"
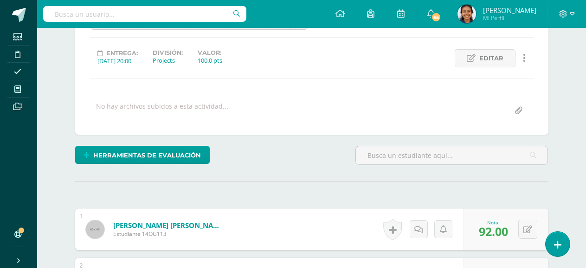
scroll to position [73, 0]
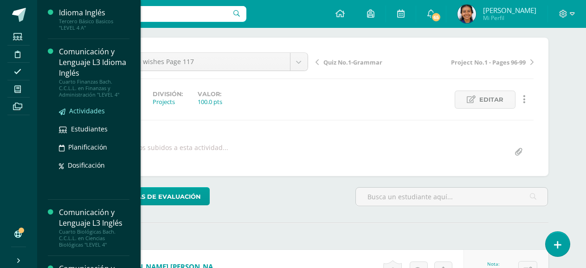
click at [78, 110] on span "Actividades" at bounding box center [87, 110] width 36 height 9
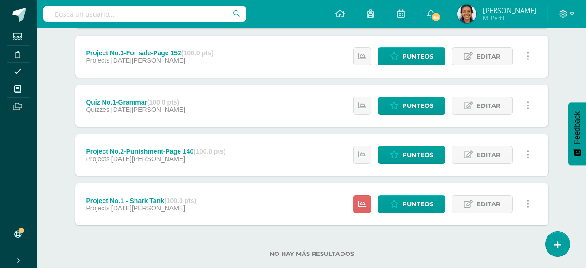
scroll to position [386, 0]
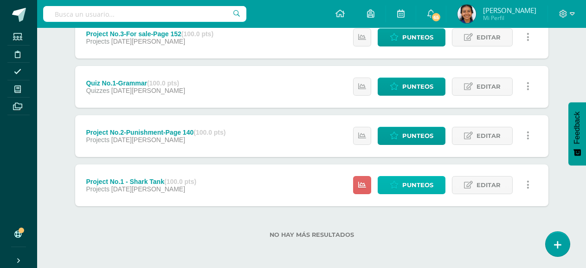
click at [425, 184] on span "Punteos" at bounding box center [418, 184] width 31 height 17
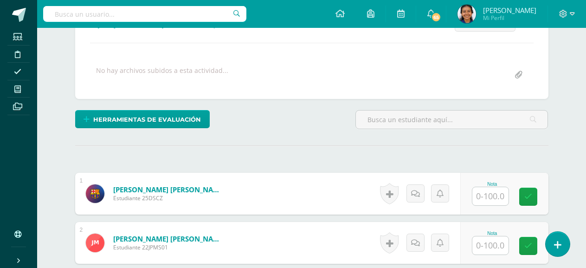
scroll to position [150, 0]
click at [485, 195] on input "text" at bounding box center [491, 196] width 36 height 18
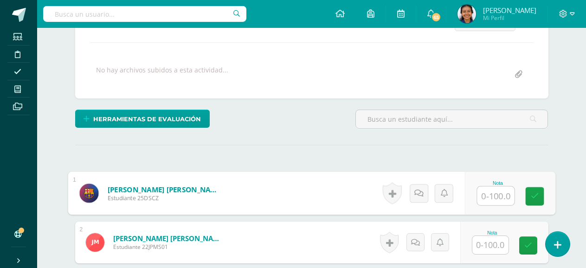
click at [503, 194] on input "text" at bounding box center [495, 196] width 37 height 19
type input "0"
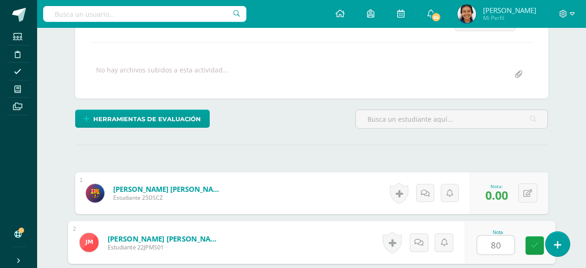
type input "80"
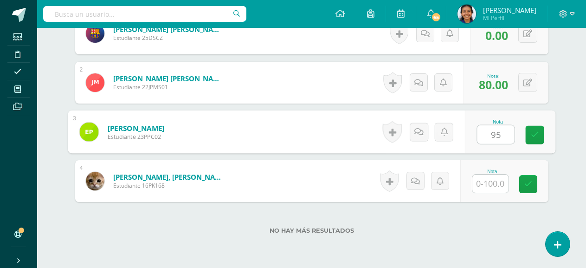
type input "95"
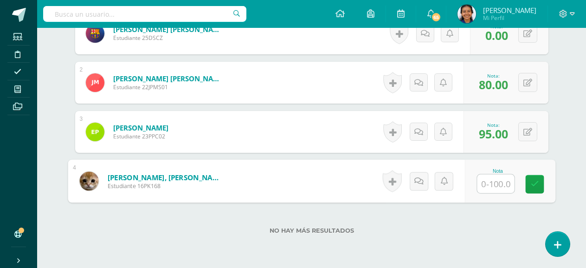
type input "0"
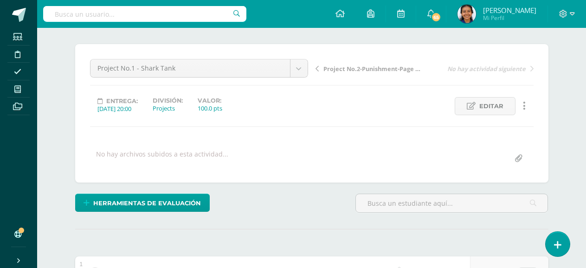
scroll to position [0, 0]
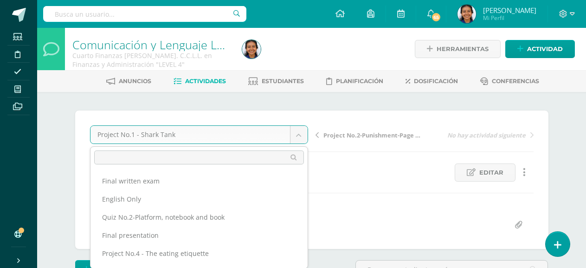
scroll to position [66, 0]
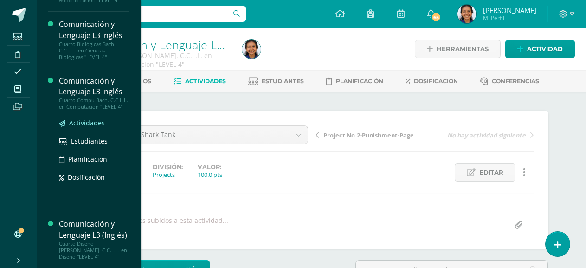
scroll to position [46, 0]
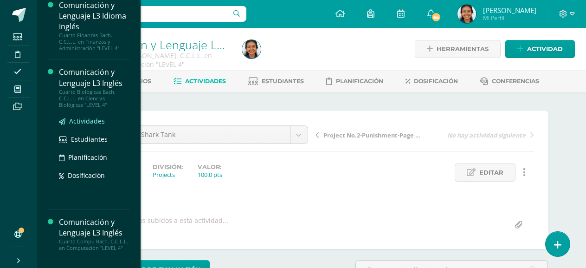
click at [94, 121] on span "Actividades" at bounding box center [87, 121] width 36 height 9
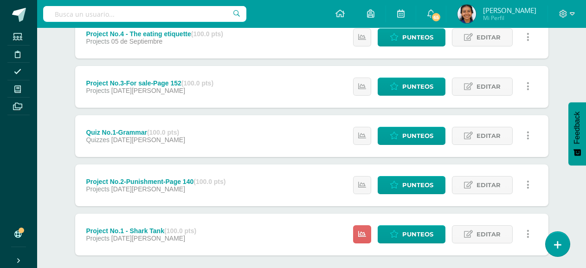
scroll to position [386, 0]
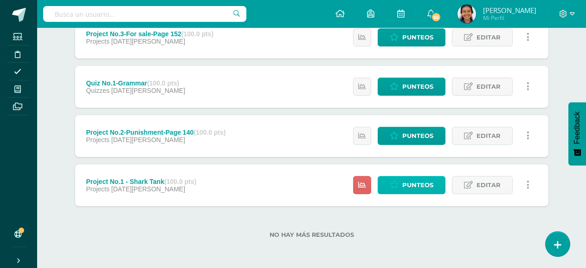
click at [412, 180] on span "Punteos" at bounding box center [418, 184] width 31 height 17
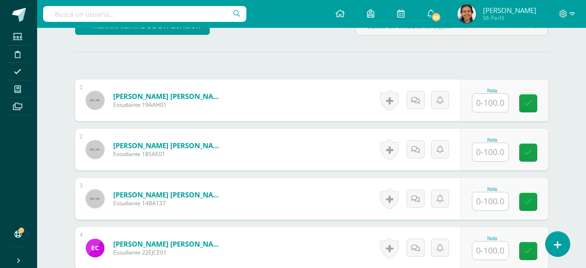
scroll to position [244, 0]
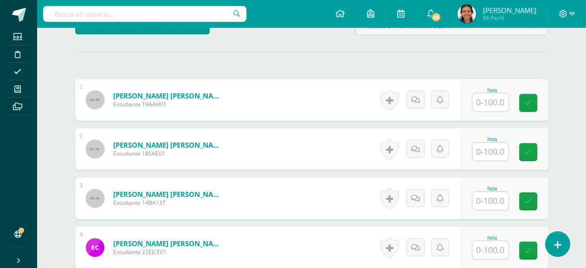
click at [478, 104] on input "text" at bounding box center [491, 102] width 36 height 18
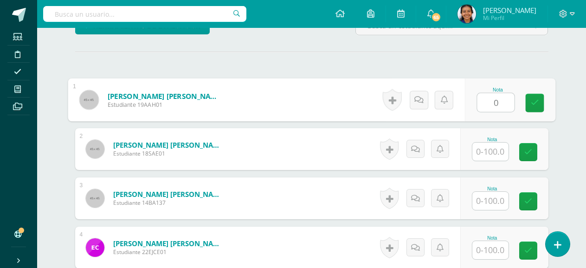
type input "0"
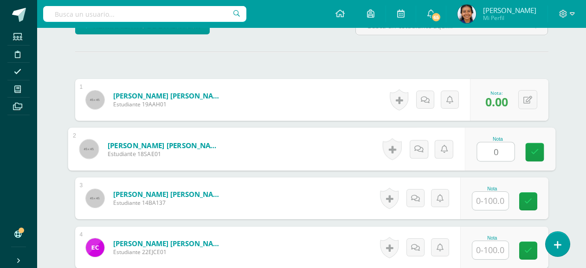
type input "0"
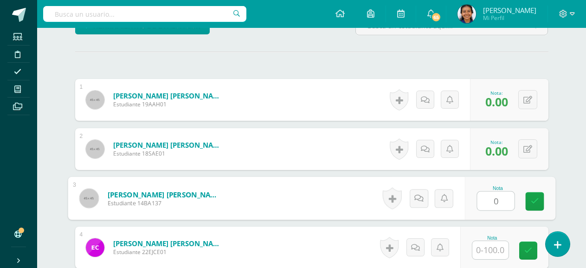
type input "0"
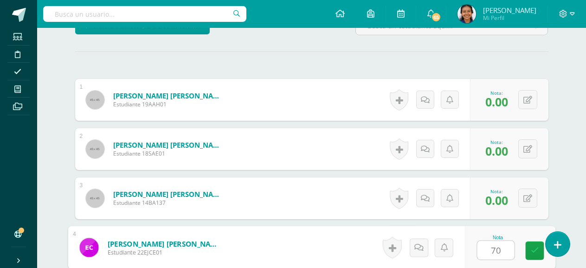
type input "70"
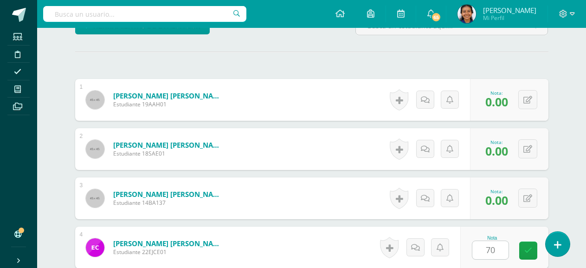
scroll to position [409, 0]
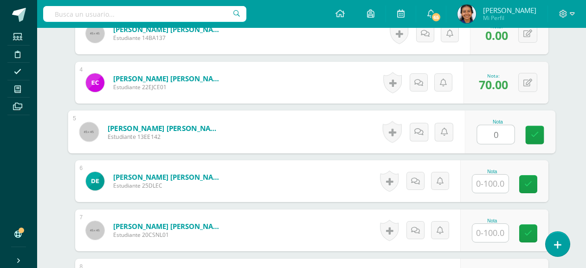
type input "0"
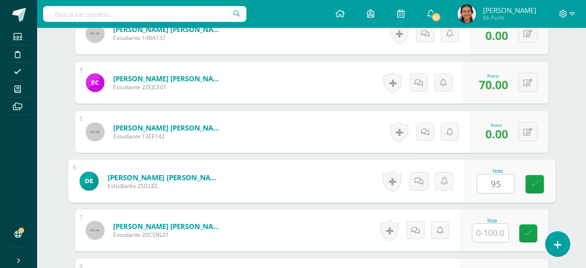
type input "95"
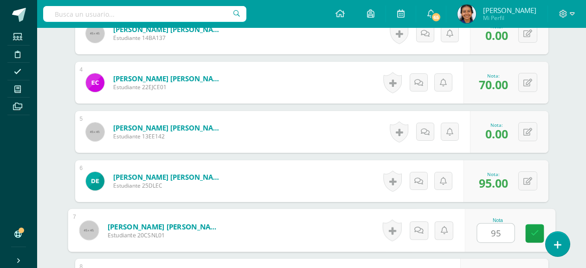
type input "95"
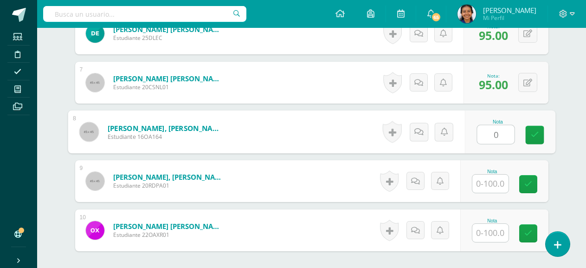
type input "0"
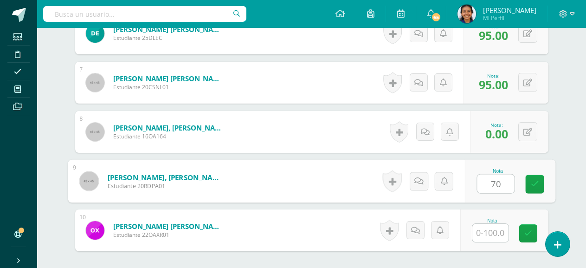
type input "70"
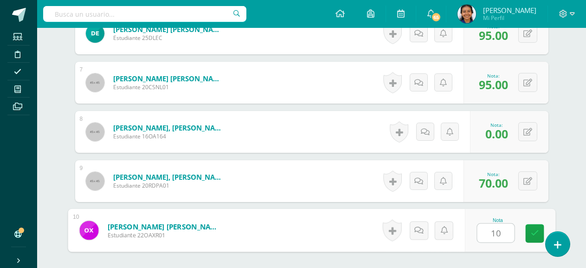
type input "100"
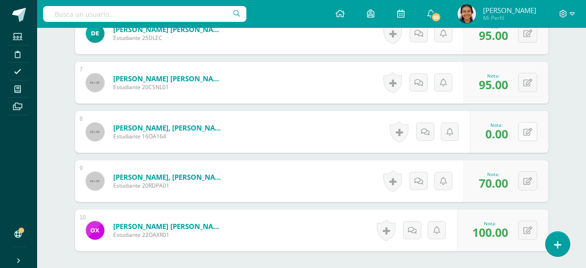
click at [526, 132] on button at bounding box center [528, 131] width 19 height 19
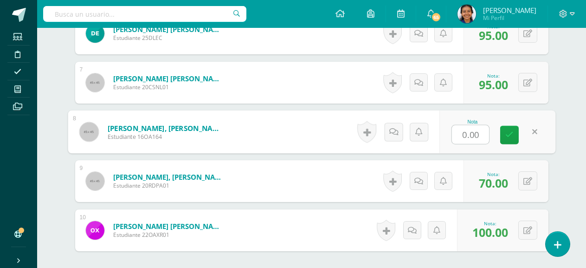
click at [538, 150] on div "Nota 0.00" at bounding box center [498, 131] width 116 height 43
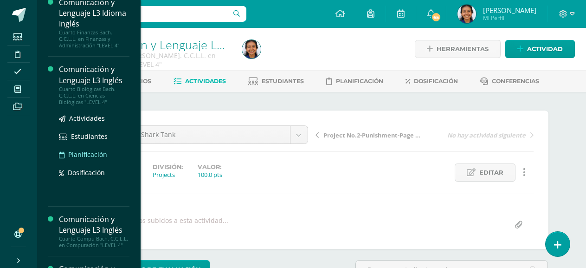
scroll to position [139, 0]
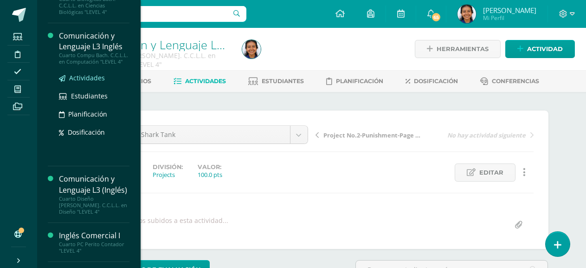
click at [96, 74] on span "Actividades" at bounding box center [87, 77] width 36 height 9
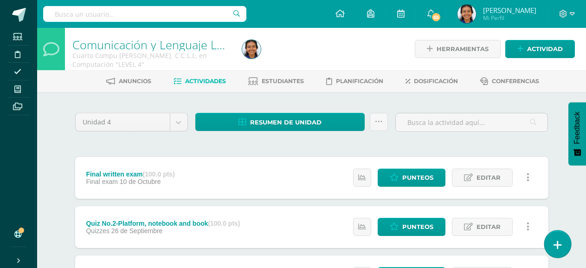
click at [564, 249] on link at bounding box center [558, 243] width 26 height 27
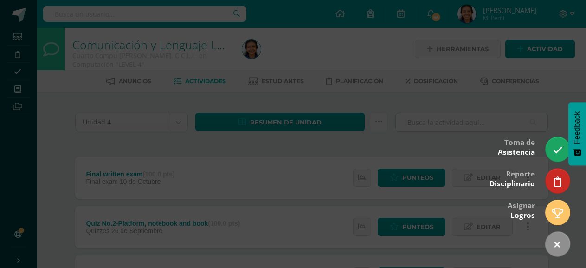
click at [407, 149] on div at bounding box center [293, 134] width 586 height 268
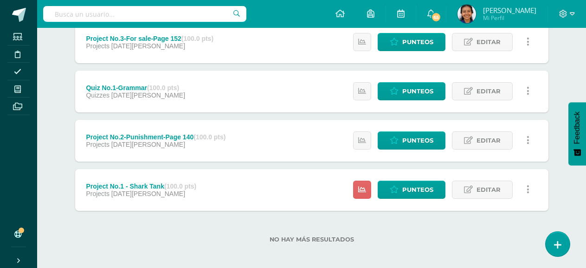
scroll to position [386, 0]
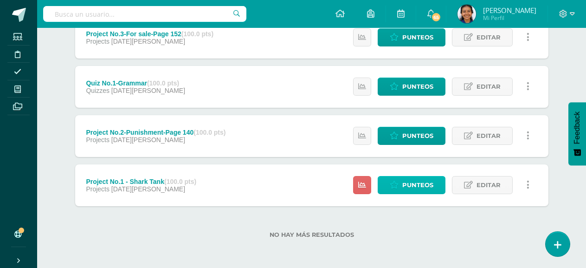
click at [409, 186] on span "Punteos" at bounding box center [418, 184] width 31 height 17
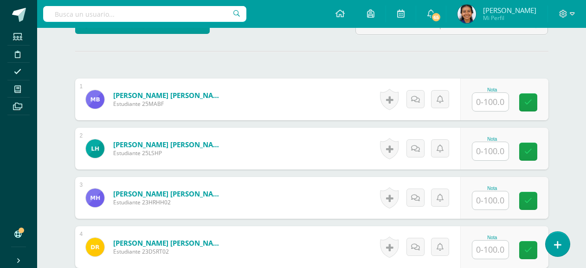
scroll to position [196, 0]
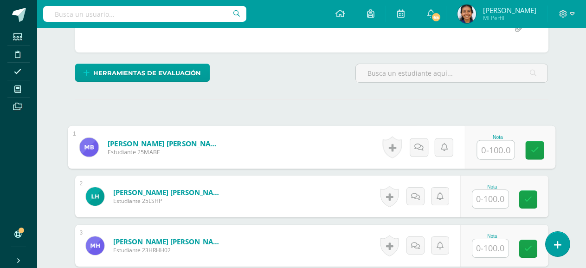
click at [498, 144] on input "text" at bounding box center [495, 150] width 37 height 19
type input "100"
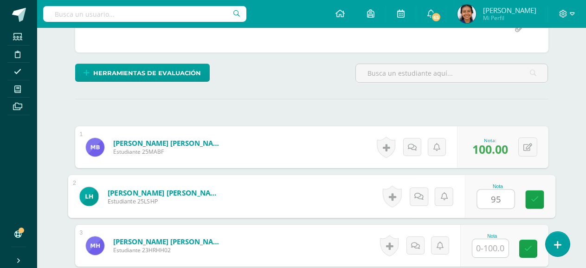
type input "95"
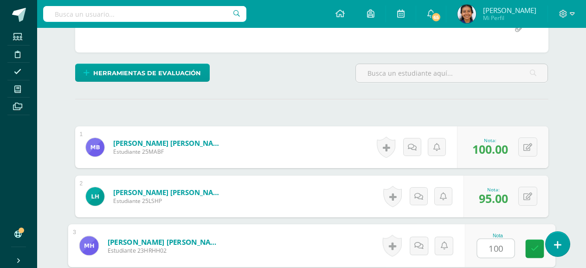
type input "100"
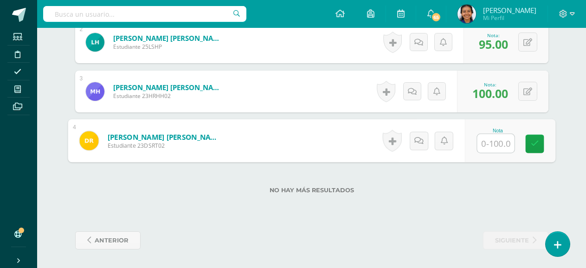
type input "0"
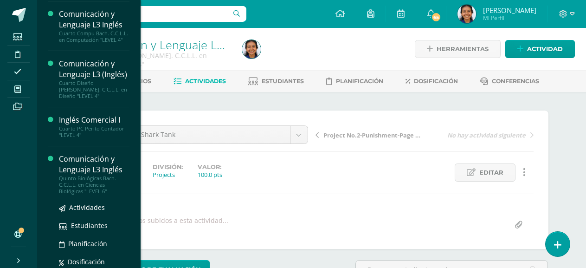
scroll to position [139, 0]
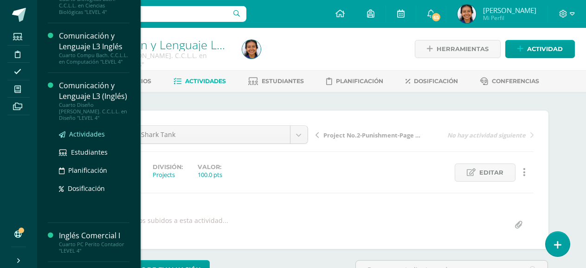
click at [87, 130] on span "Actividades" at bounding box center [87, 134] width 36 height 9
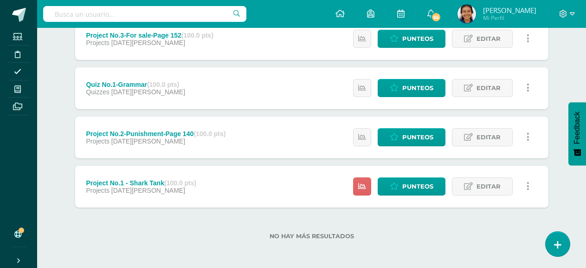
scroll to position [386, 0]
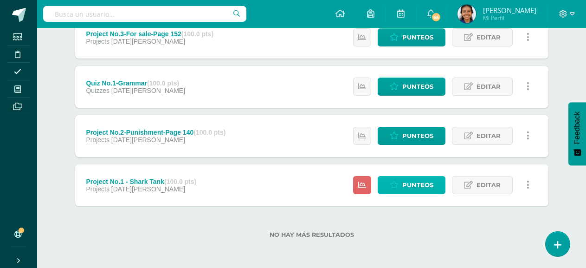
click at [404, 180] on span "Punteos" at bounding box center [418, 184] width 31 height 17
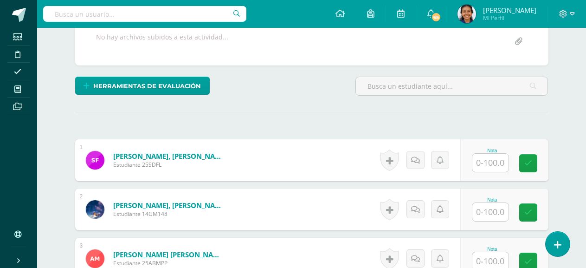
scroll to position [210, 0]
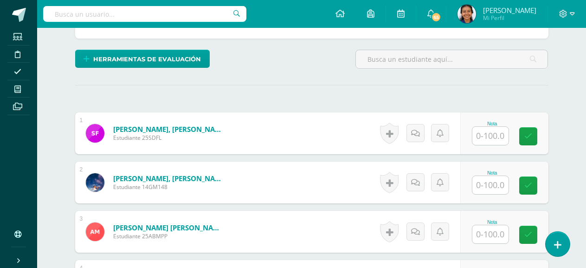
click at [497, 138] on input "text" at bounding box center [491, 136] width 36 height 18
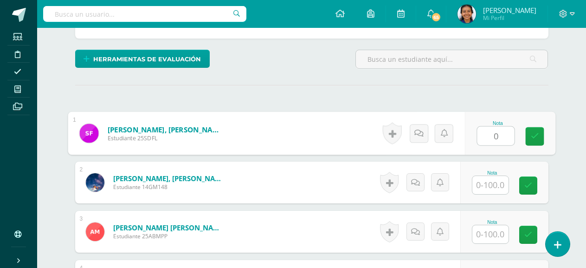
type input "0"
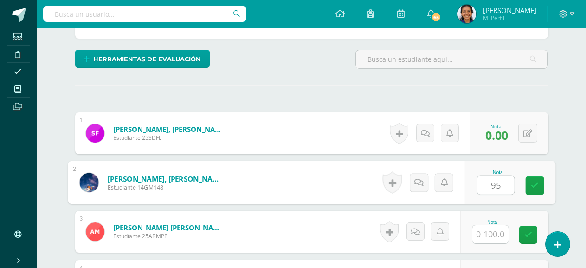
type input "95"
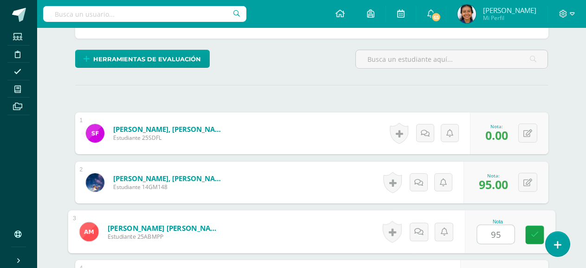
type input "95"
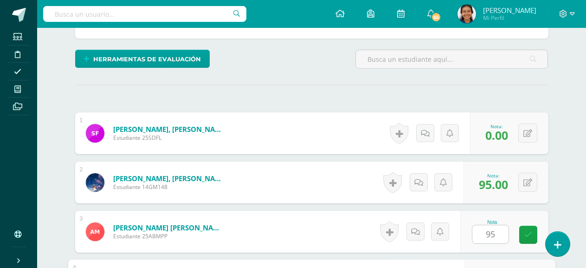
scroll to position [359, 0]
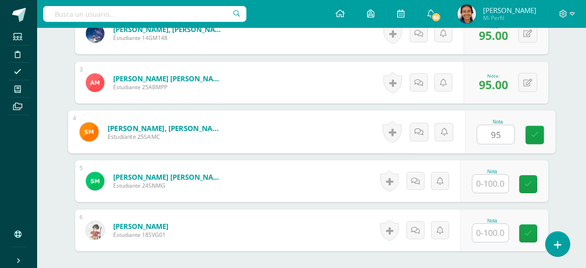
type input "95"
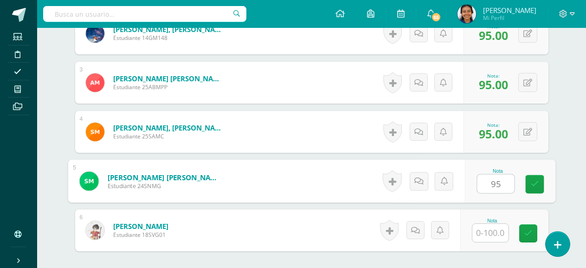
type input "95"
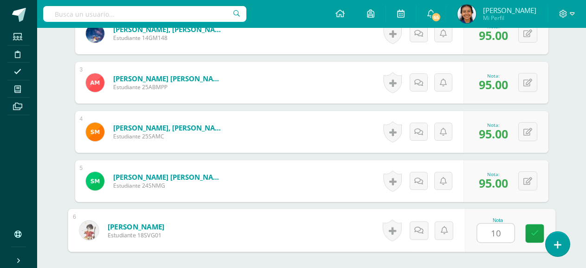
type input "100"
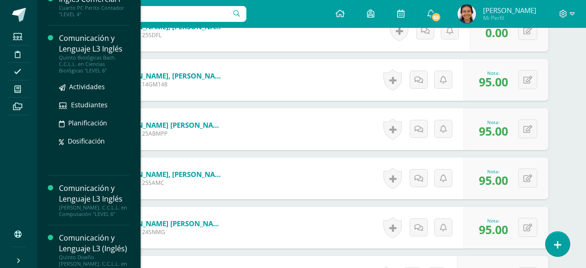
scroll to position [235, 0]
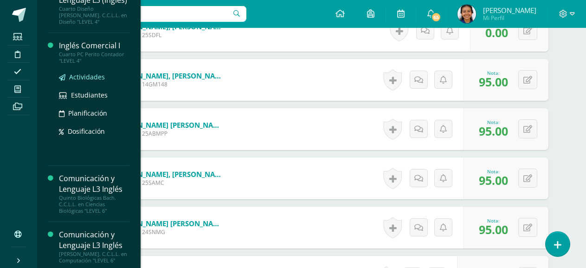
click at [83, 72] on span "Actividades" at bounding box center [87, 76] width 36 height 9
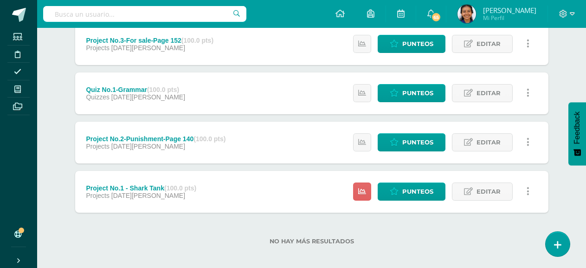
scroll to position [386, 0]
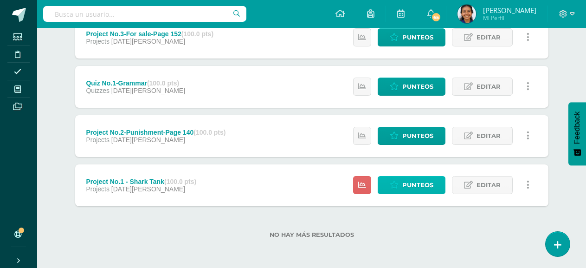
click at [405, 190] on span "Punteos" at bounding box center [418, 184] width 31 height 17
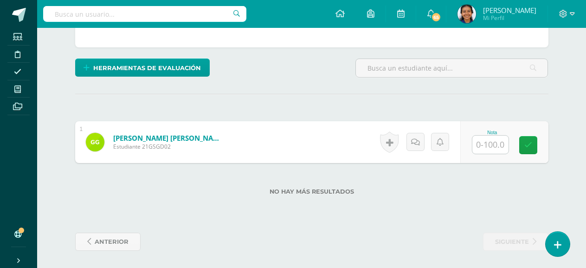
scroll to position [203, 0]
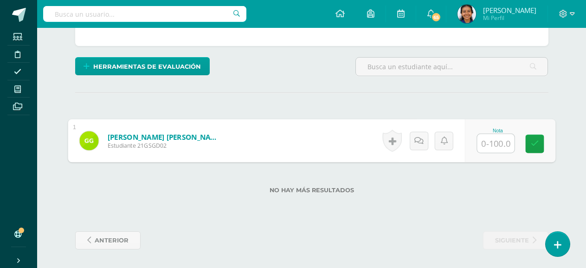
click at [474, 145] on div "Nota" at bounding box center [510, 140] width 91 height 43
type input "95"
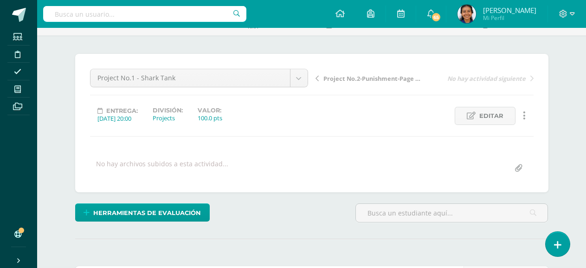
scroll to position [0, 0]
